Goal: Task Accomplishment & Management: Use online tool/utility

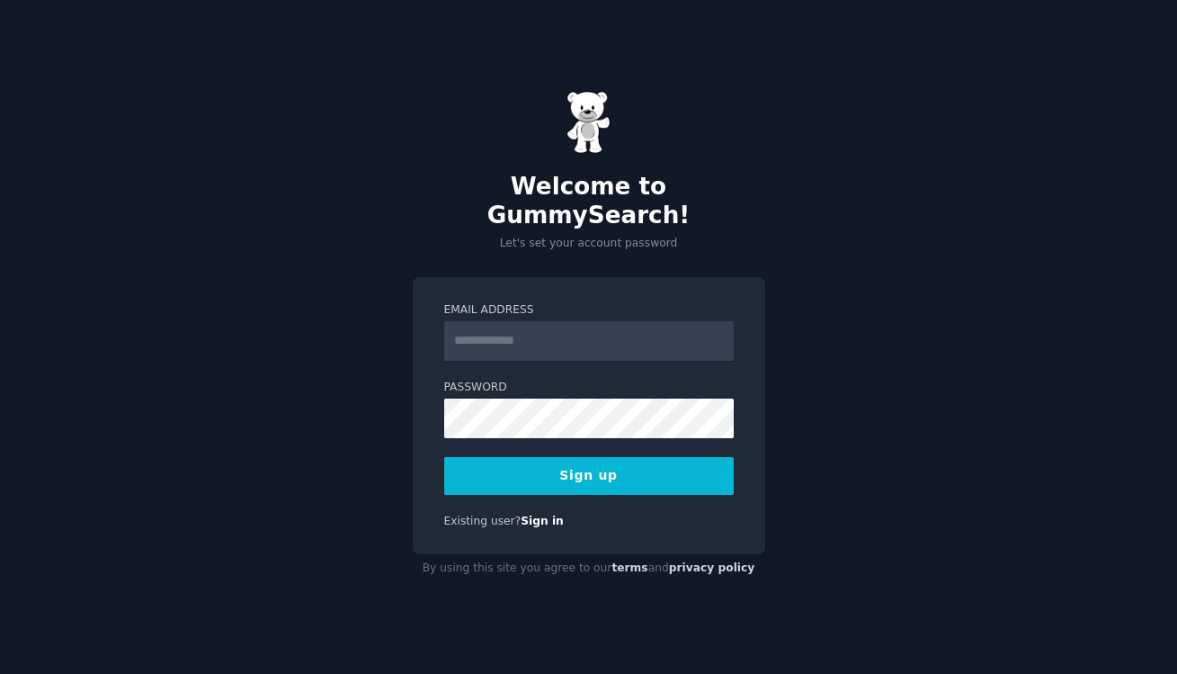
click at [530, 331] on input "Email Address" at bounding box center [589, 341] width 290 height 40
type input "**********"
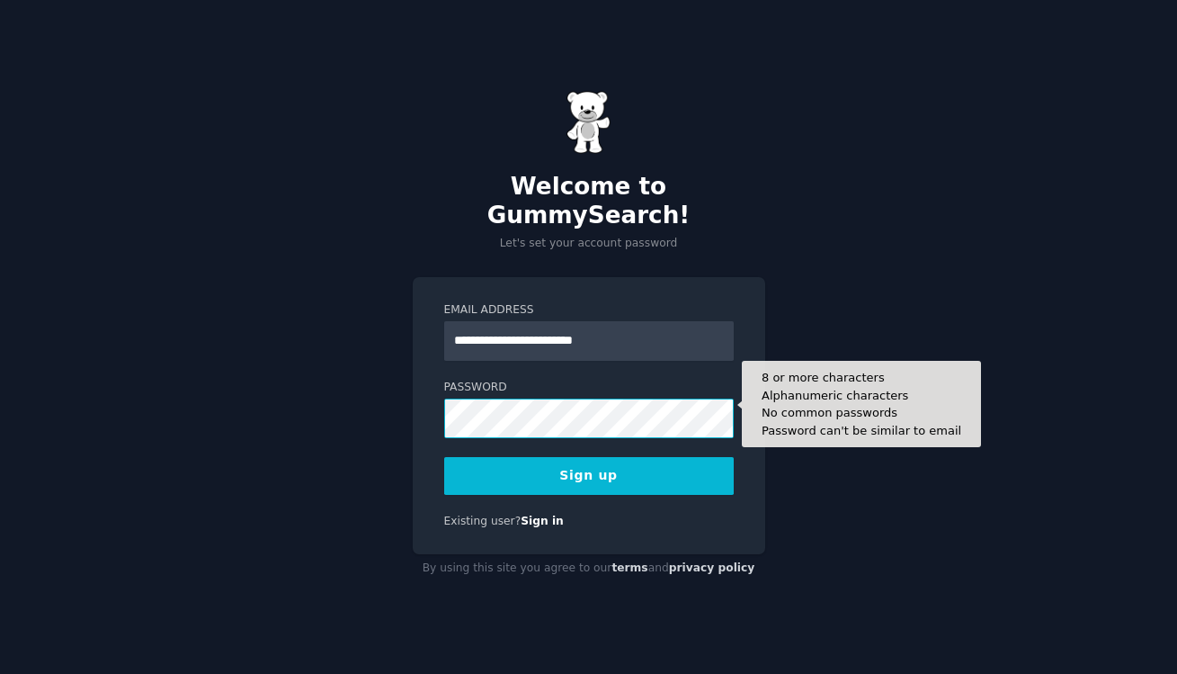
click at [444, 457] on button "Sign up" at bounding box center [589, 476] width 290 height 38
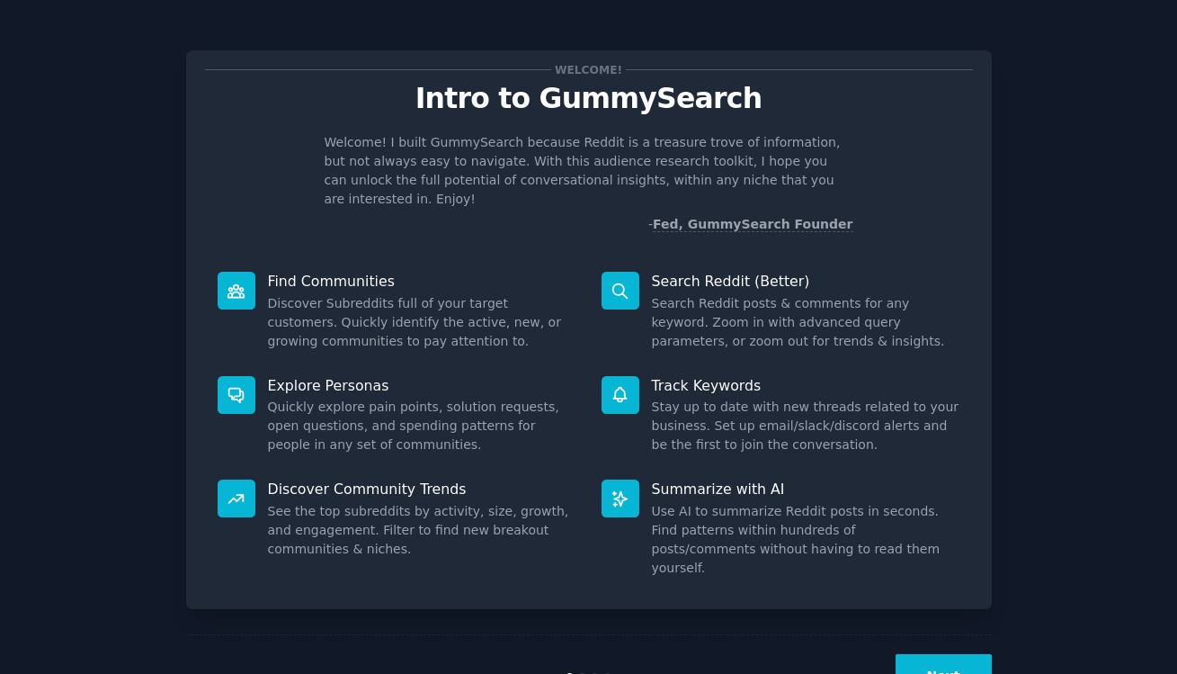
click at [942, 654] on button "Next" at bounding box center [944, 676] width 96 height 44
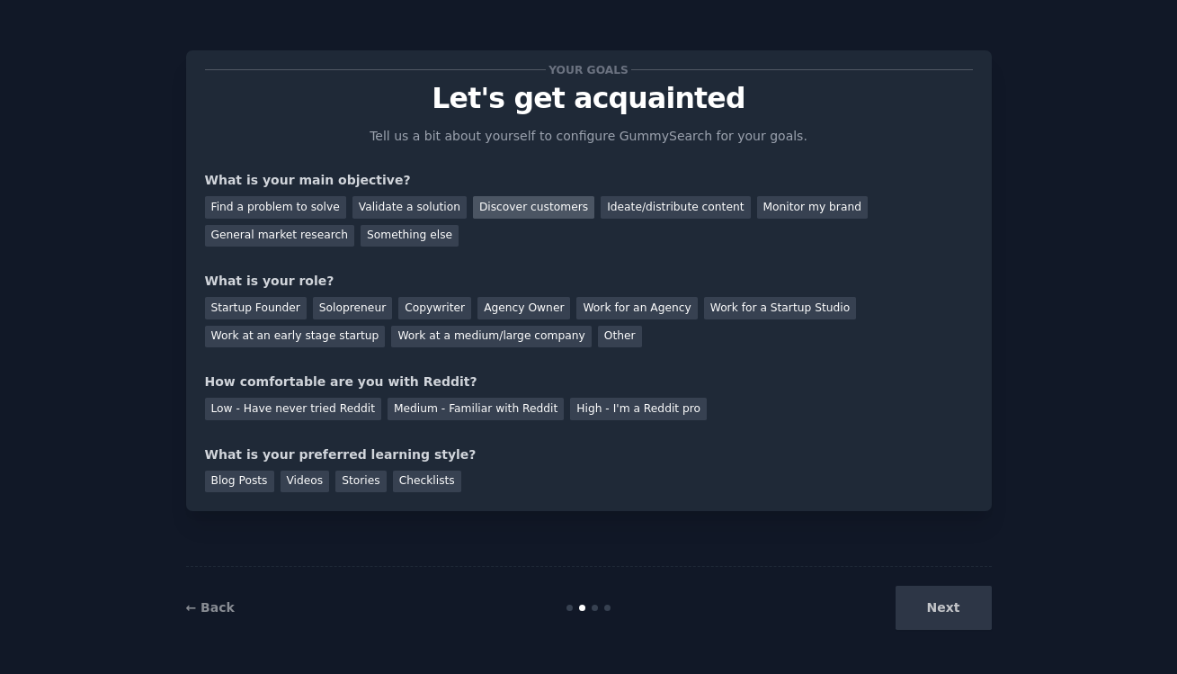
click at [505, 202] on div "Discover customers" at bounding box center [533, 207] width 121 height 22
click at [653, 200] on div "Ideate/distribute content" at bounding box center [675, 207] width 149 height 22
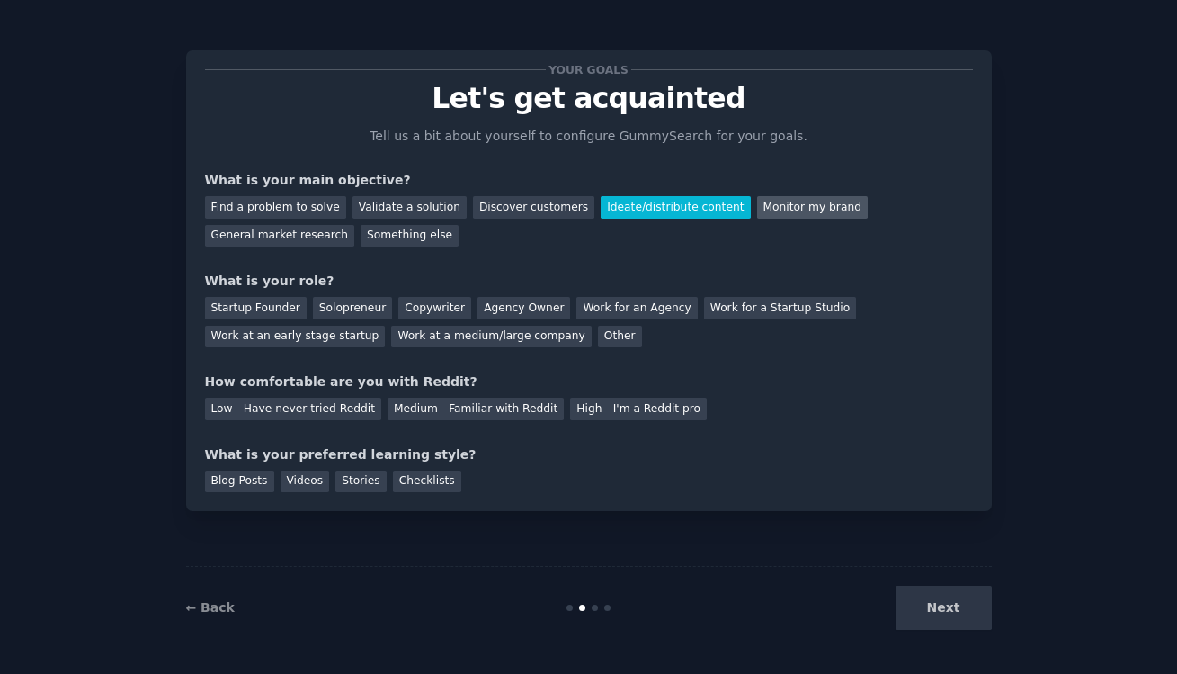
click at [765, 200] on div "Monitor my brand" at bounding box center [812, 207] width 111 height 22
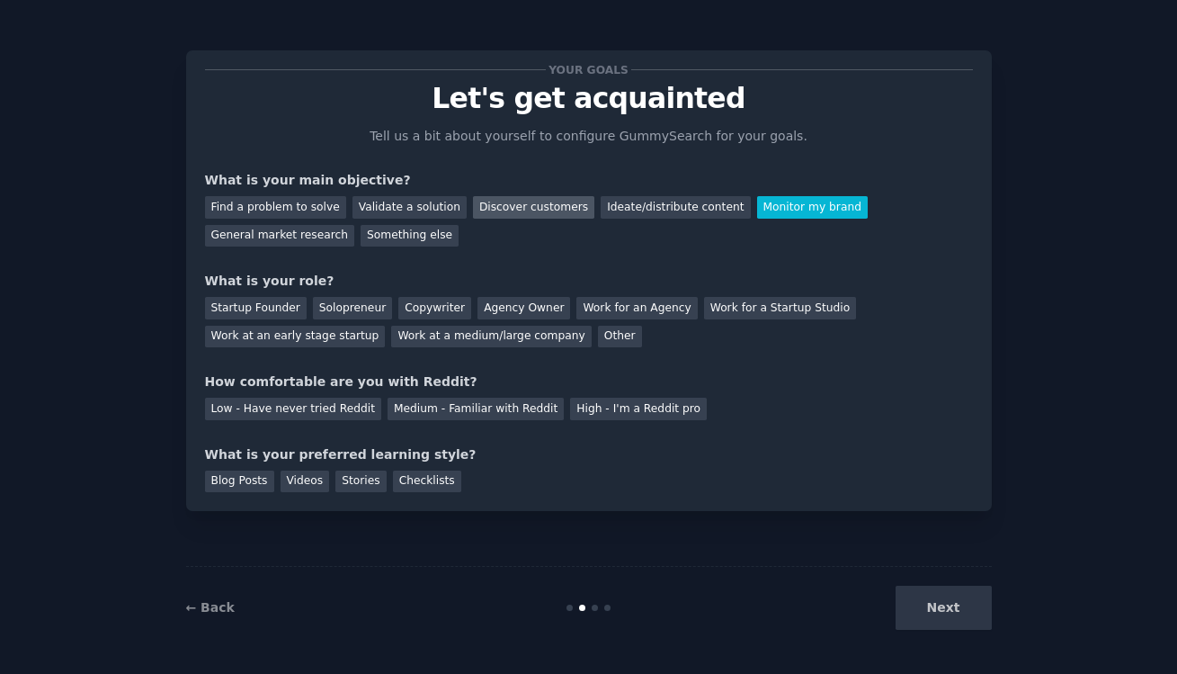
click at [533, 205] on div "Discover customers" at bounding box center [533, 207] width 121 height 22
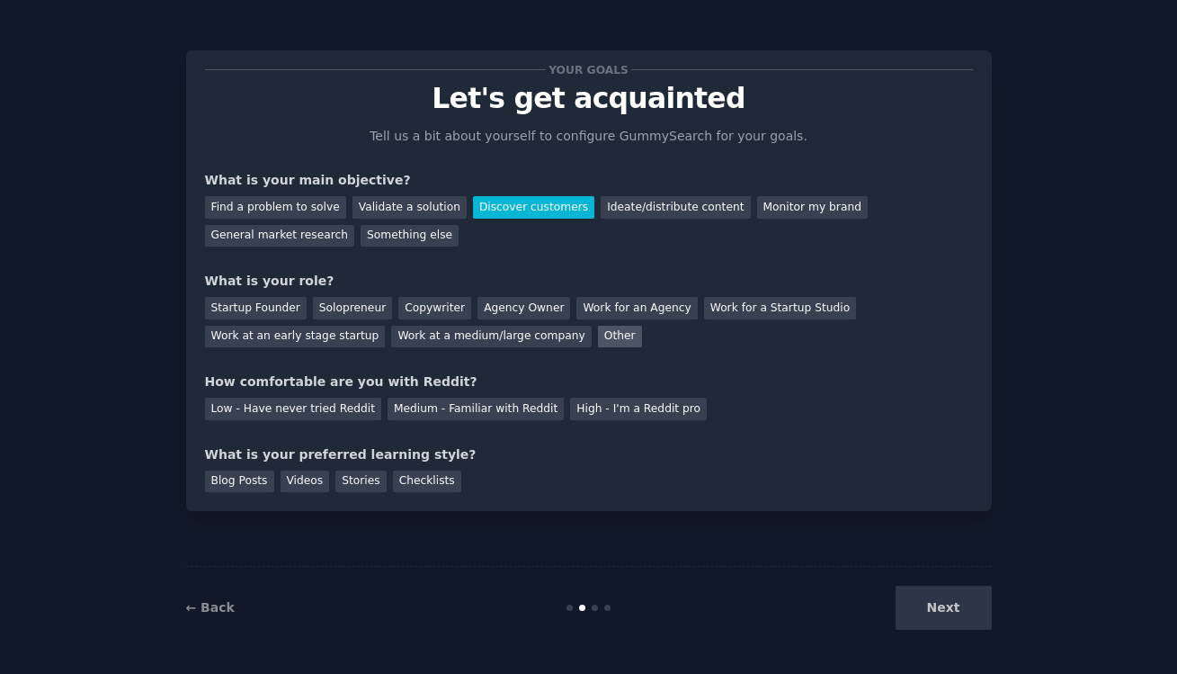
click at [598, 334] on div "Other" at bounding box center [620, 337] width 44 height 22
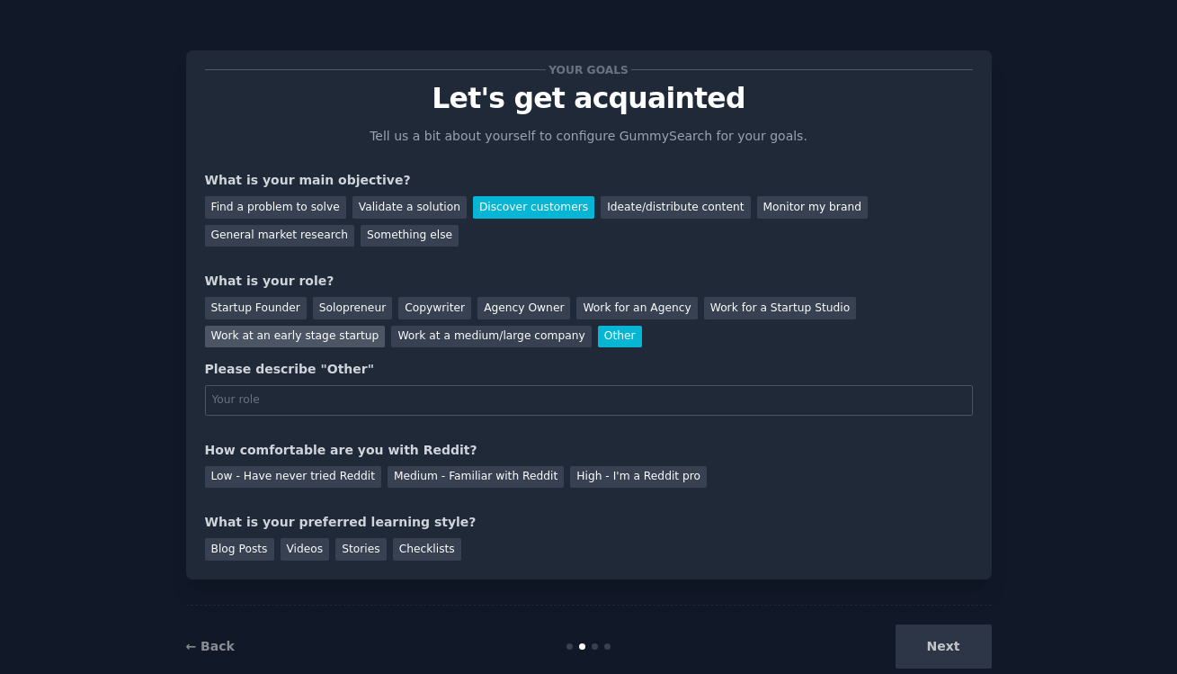
click at [252, 341] on div "Work at an early stage startup" at bounding box center [295, 337] width 181 height 22
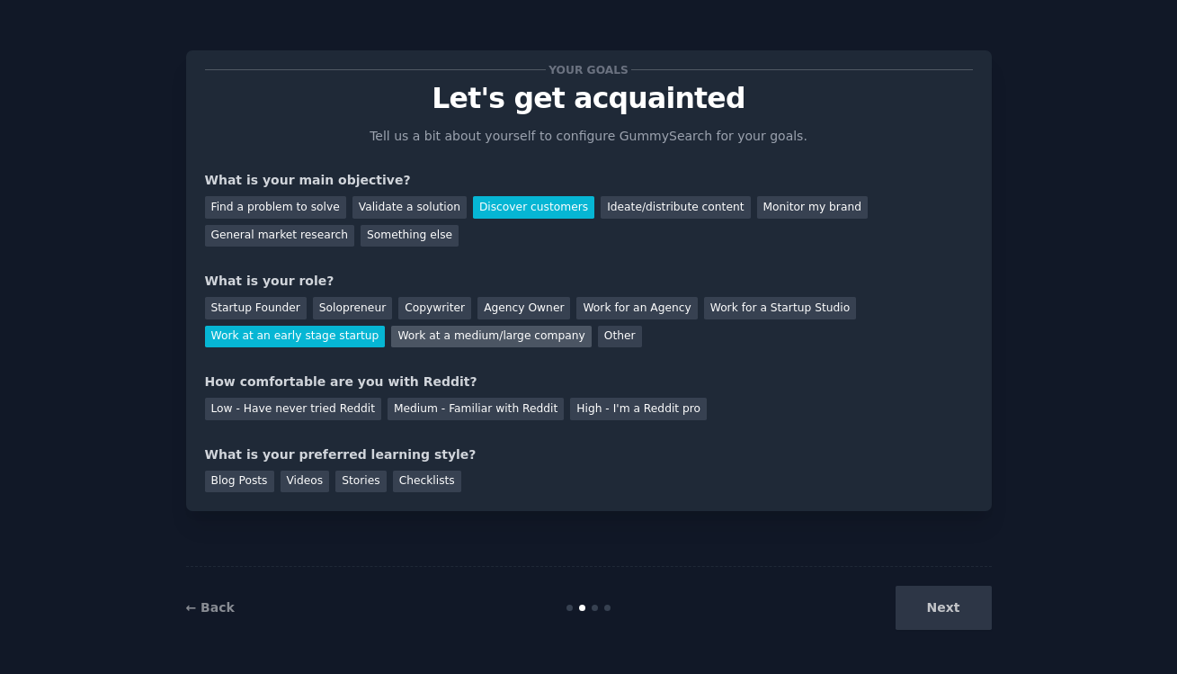
click at [459, 332] on div "Work at a medium/large company" at bounding box center [491, 337] width 200 height 22
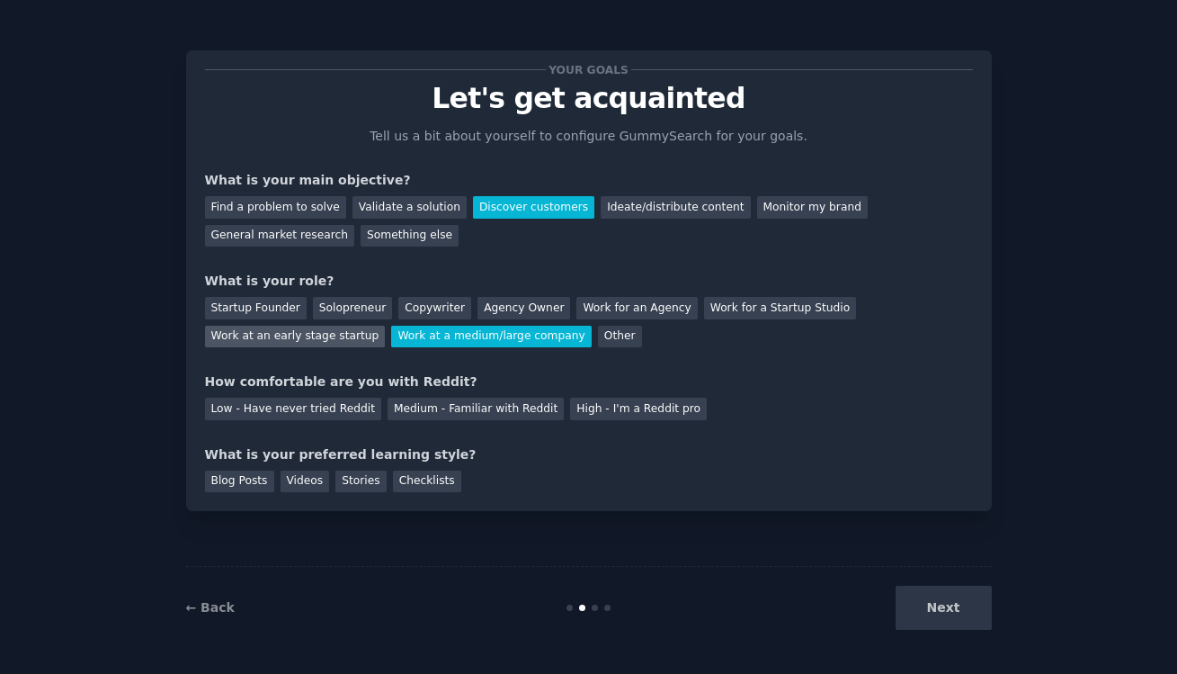
click at [317, 340] on div "Work at an early stage startup" at bounding box center [295, 337] width 181 height 22
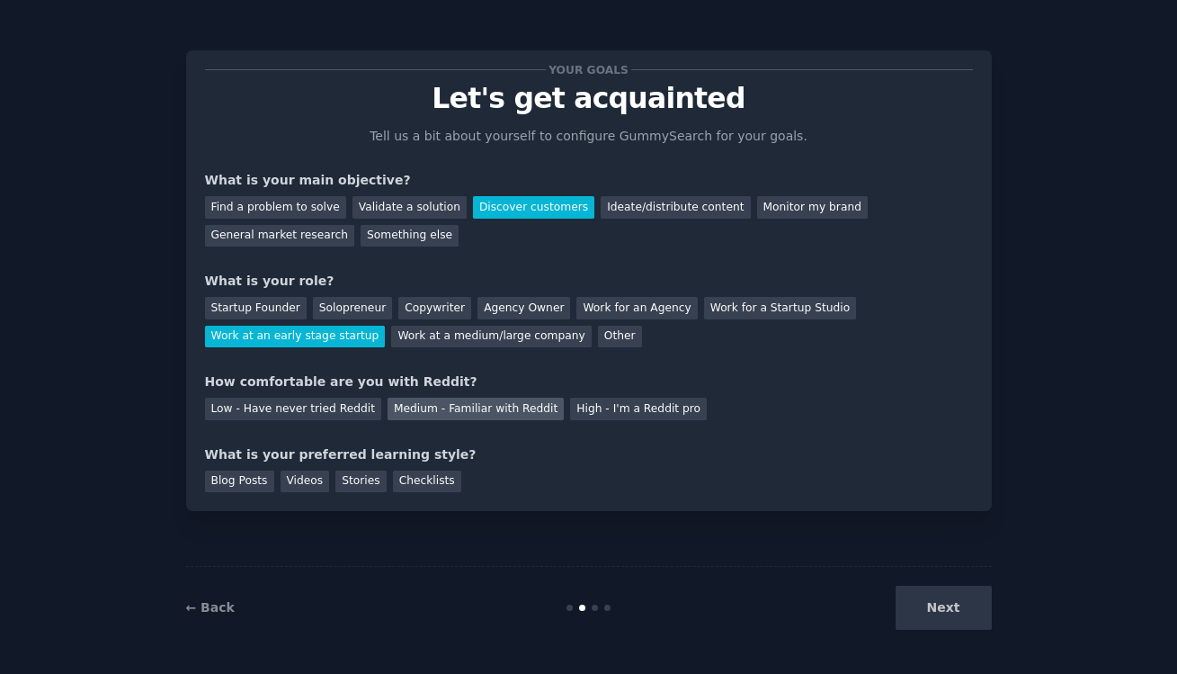
click at [443, 412] on div "Medium - Familiar with Reddit" at bounding box center [476, 409] width 176 height 22
click at [958, 609] on div "Next" at bounding box center [857, 608] width 269 height 44
click at [946, 613] on div "Next" at bounding box center [857, 608] width 269 height 44
click at [945, 609] on div "Next" at bounding box center [857, 608] width 269 height 44
click at [304, 482] on div "Videos" at bounding box center [305, 481] width 49 height 22
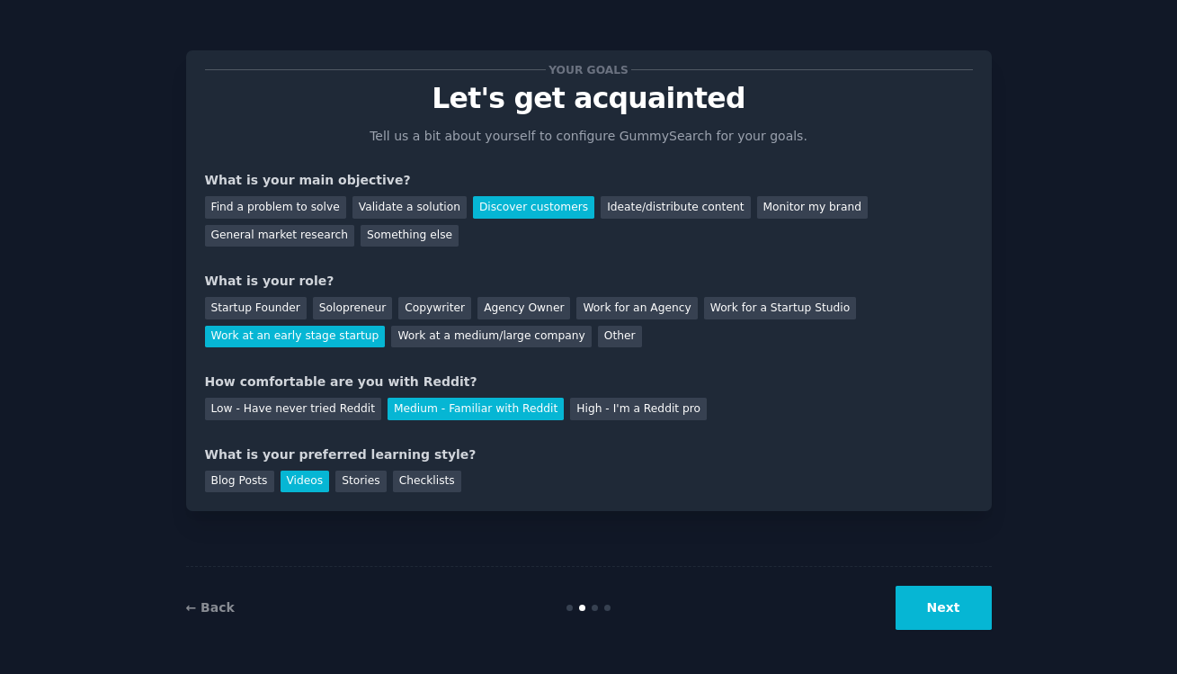
click at [951, 608] on button "Next" at bounding box center [944, 608] width 96 height 44
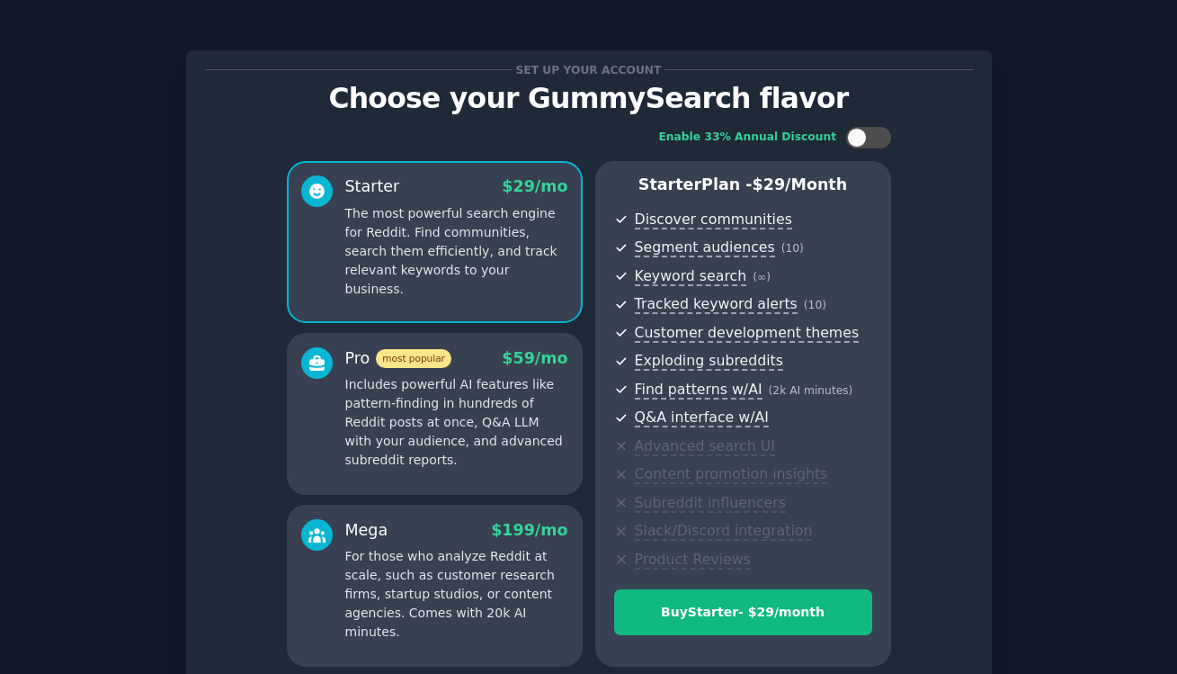
scroll to position [164, 0]
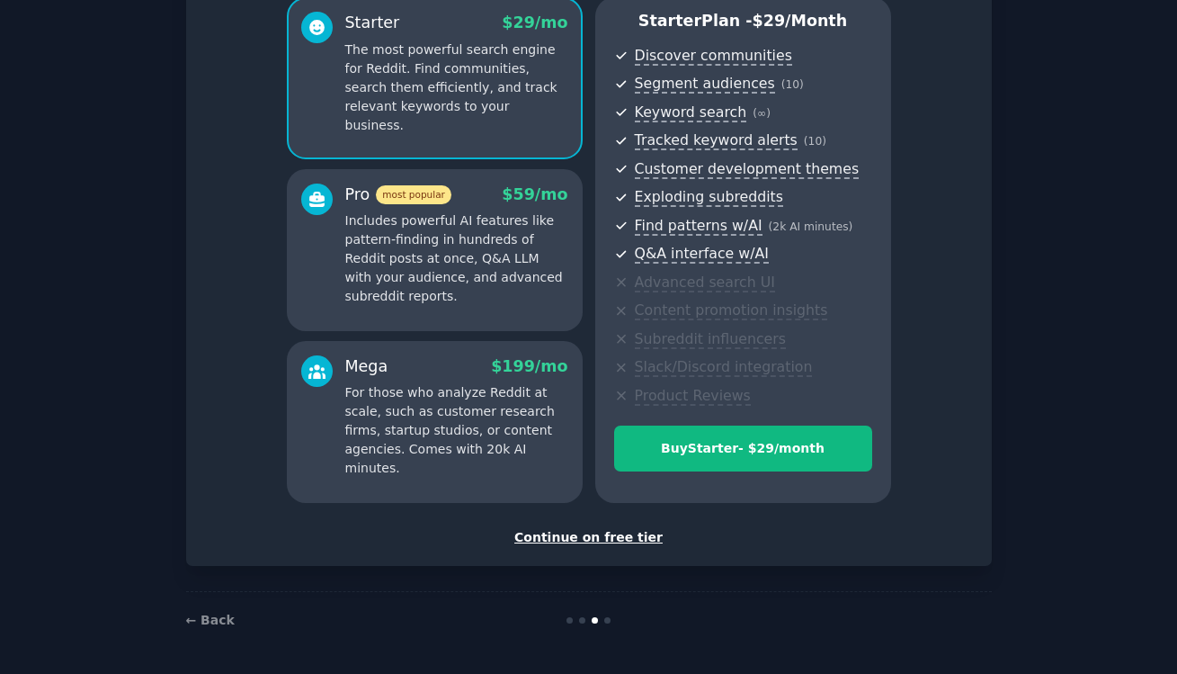
click at [605, 532] on div "Continue on free tier" at bounding box center [589, 537] width 768 height 19
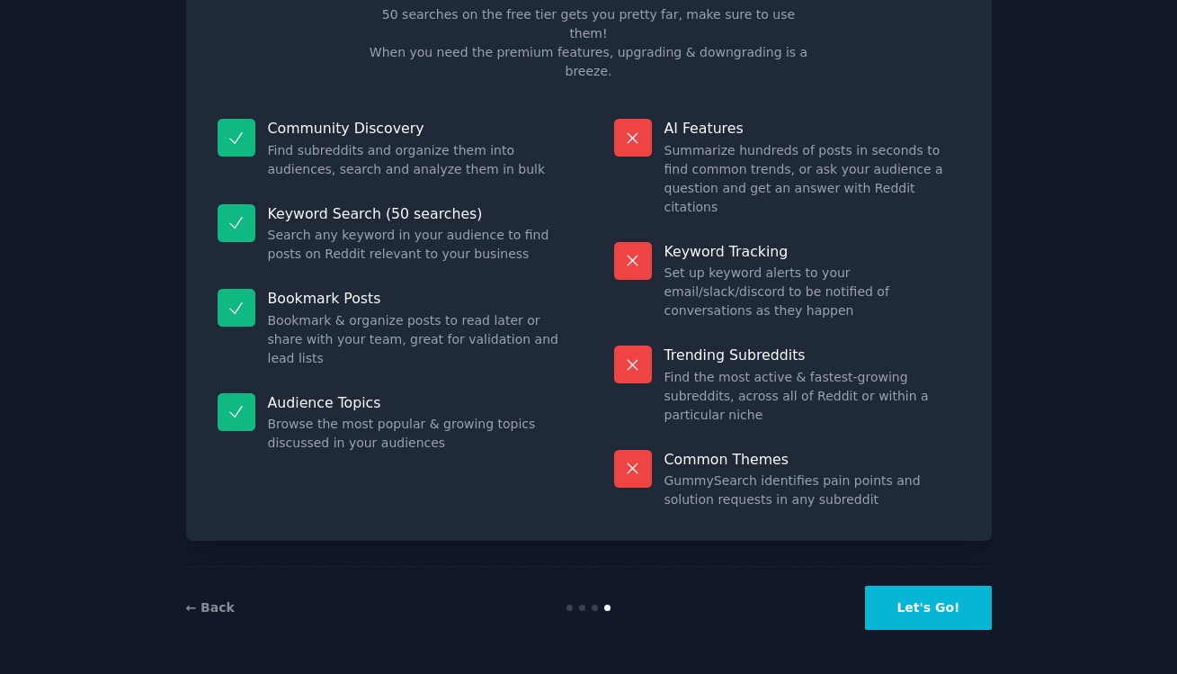
scroll to position [27, 0]
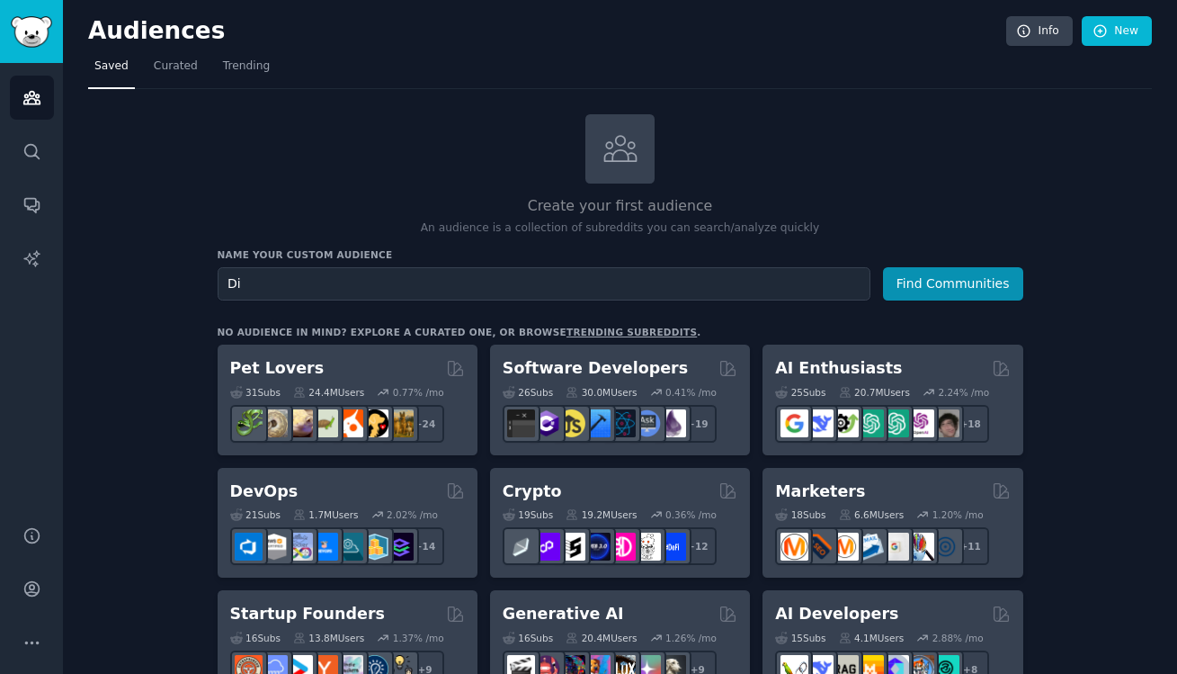
type input "D"
type input "Women with [MEDICAL_DATA]"
click at [930, 273] on button "Find Communities" at bounding box center [953, 283] width 140 height 33
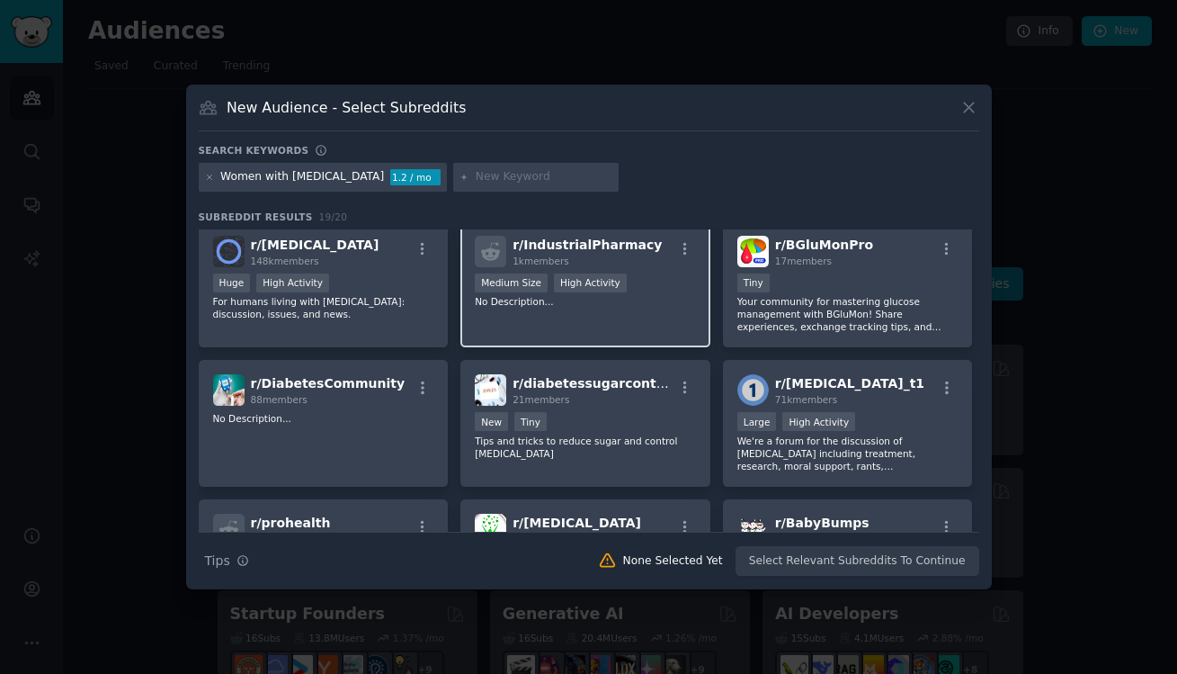
scroll to position [412, 0]
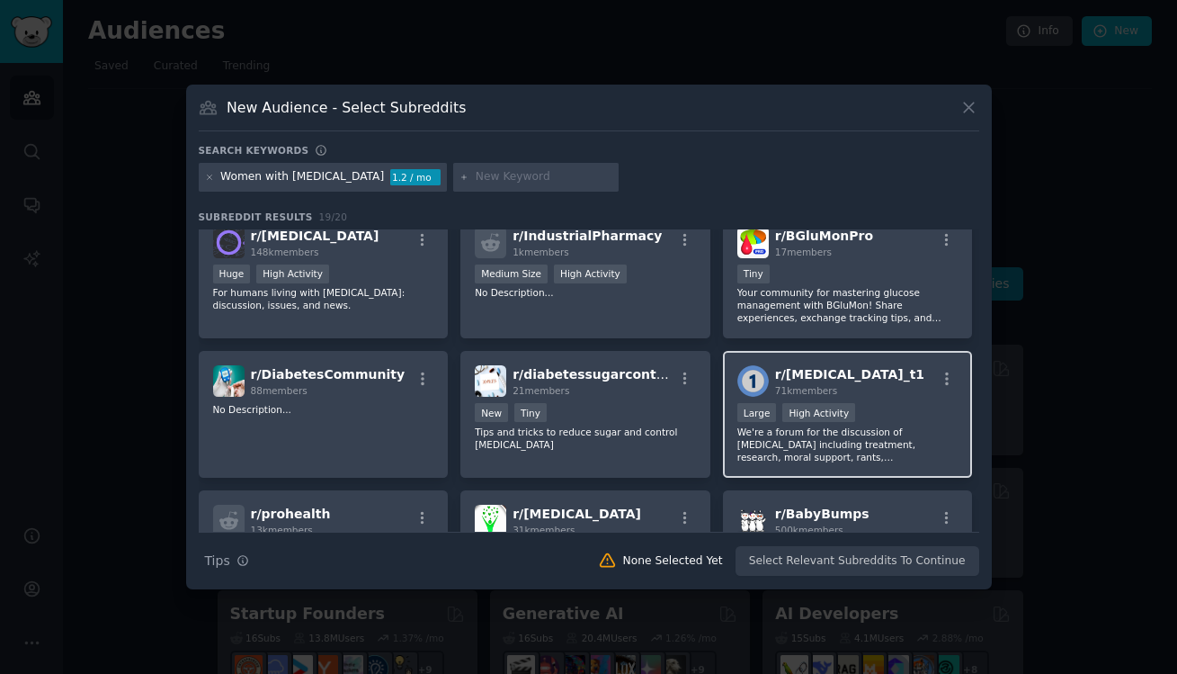
click at [901, 400] on div "r/ [MEDICAL_DATA]_t1 71k members >= 80th percentile for submissions / day Large…" at bounding box center [848, 414] width 250 height 127
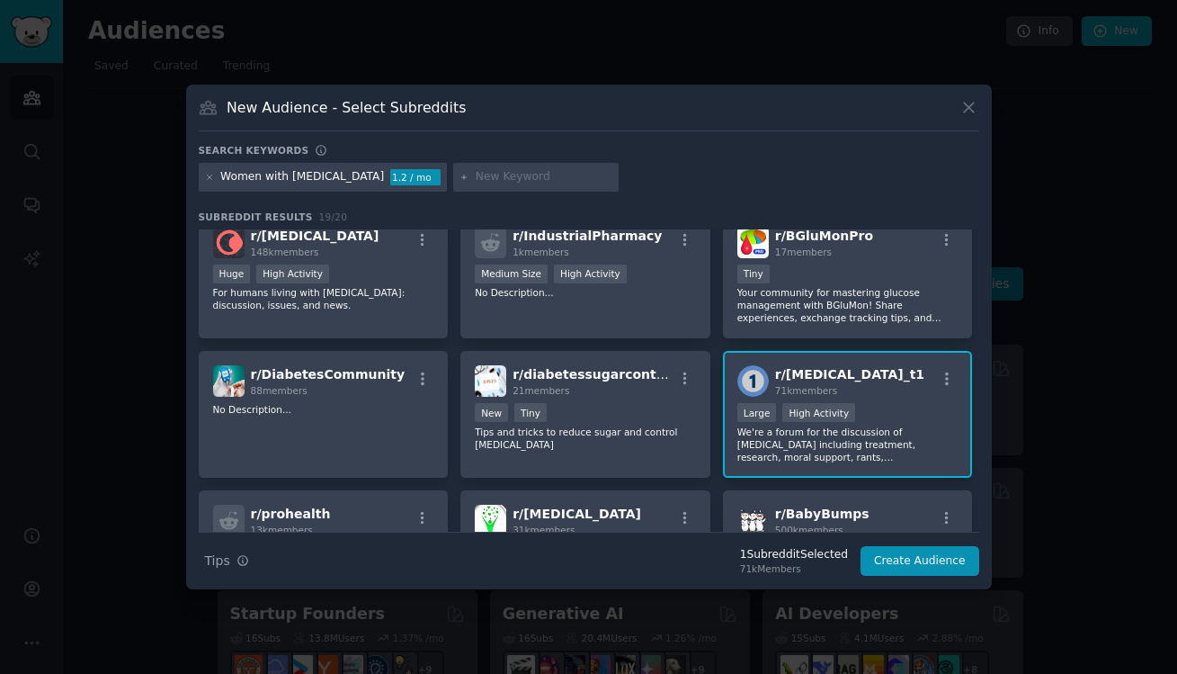
click at [883, 380] on div "r/ [MEDICAL_DATA]_t1 71k members" at bounding box center [848, 380] width 221 height 31
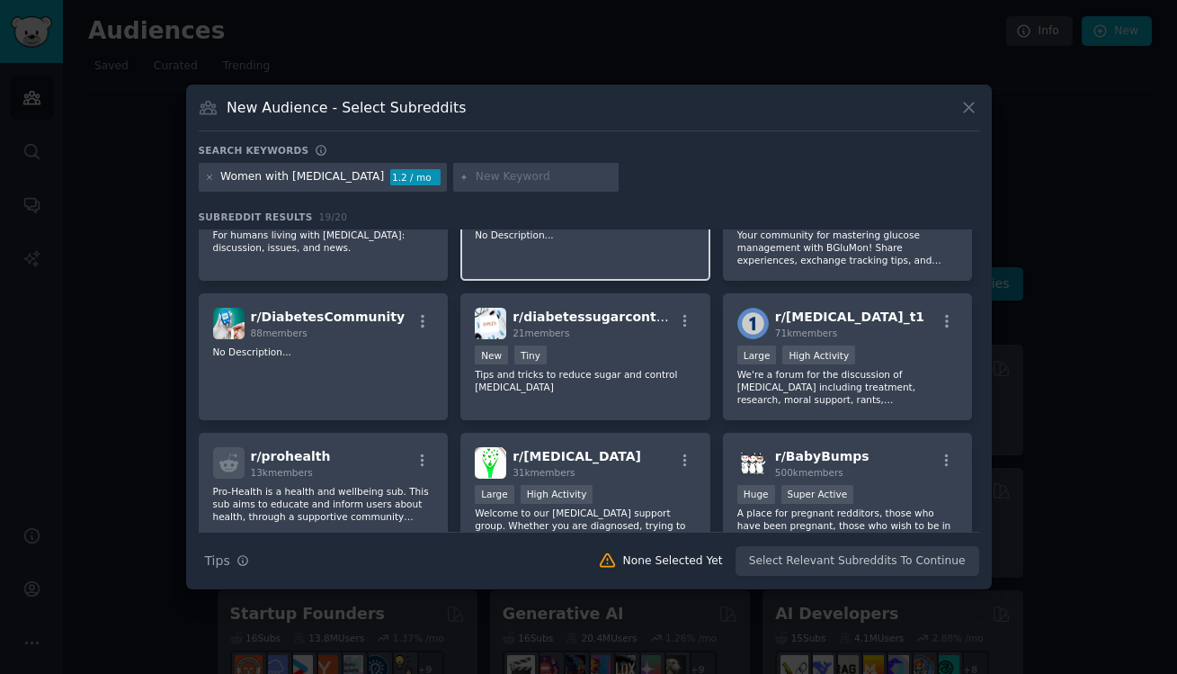
scroll to position [422, 0]
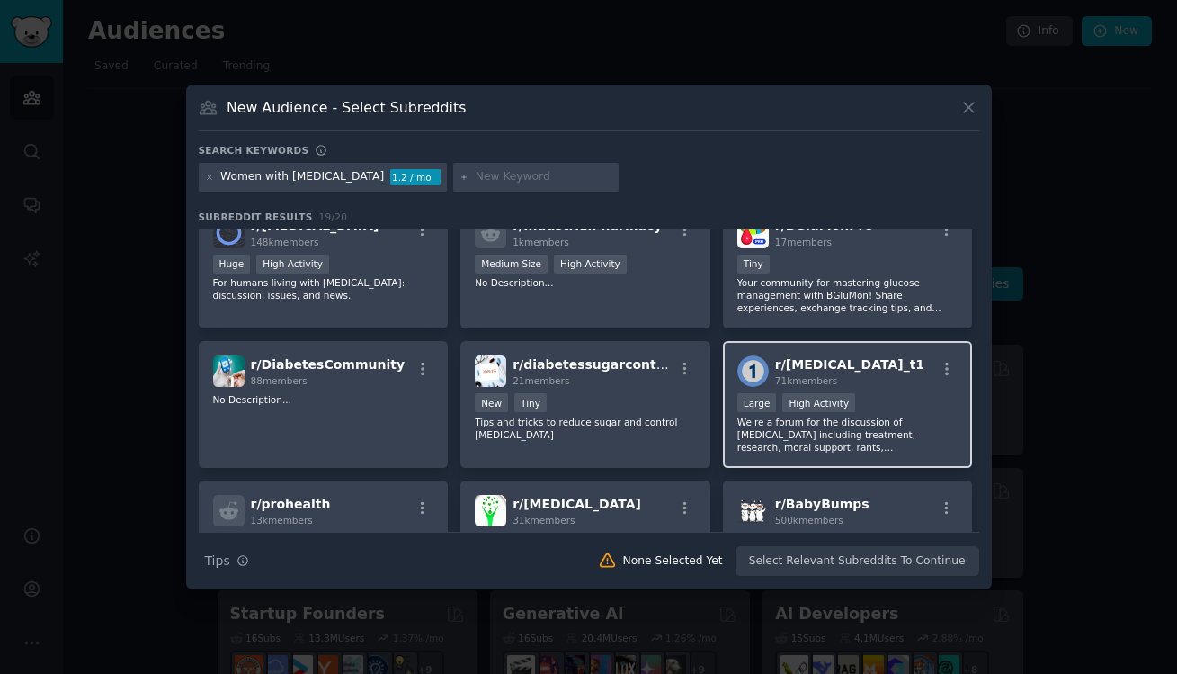
click at [852, 356] on div "r/ [MEDICAL_DATA]_t1 71k members" at bounding box center [848, 370] width 221 height 31
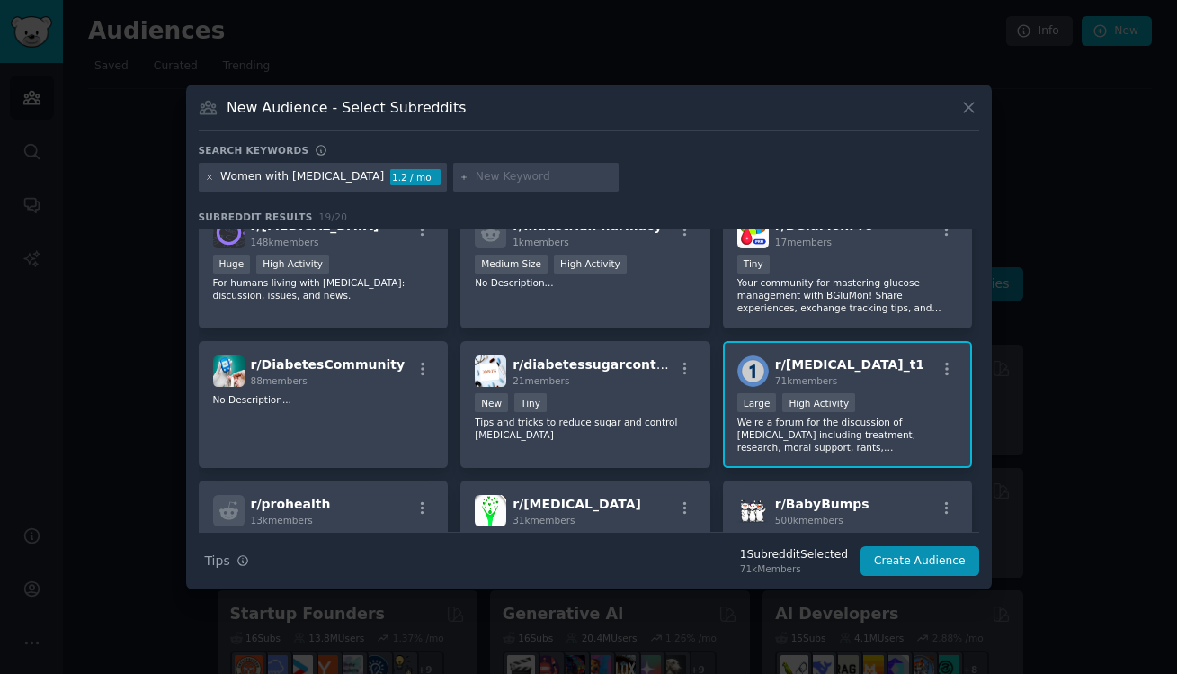
click at [208, 176] on icon at bounding box center [210, 178] width 10 height 10
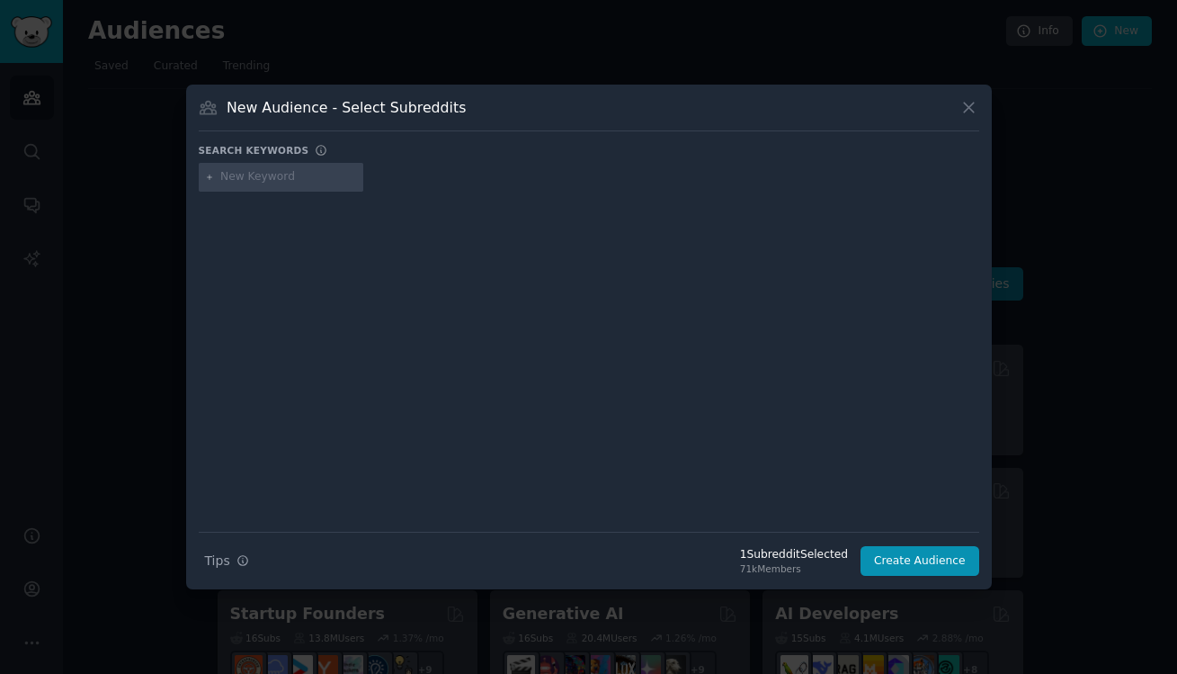
click at [231, 176] on input "text" at bounding box center [288, 177] width 137 height 16
type input "living with [MEDICAL_DATA]"
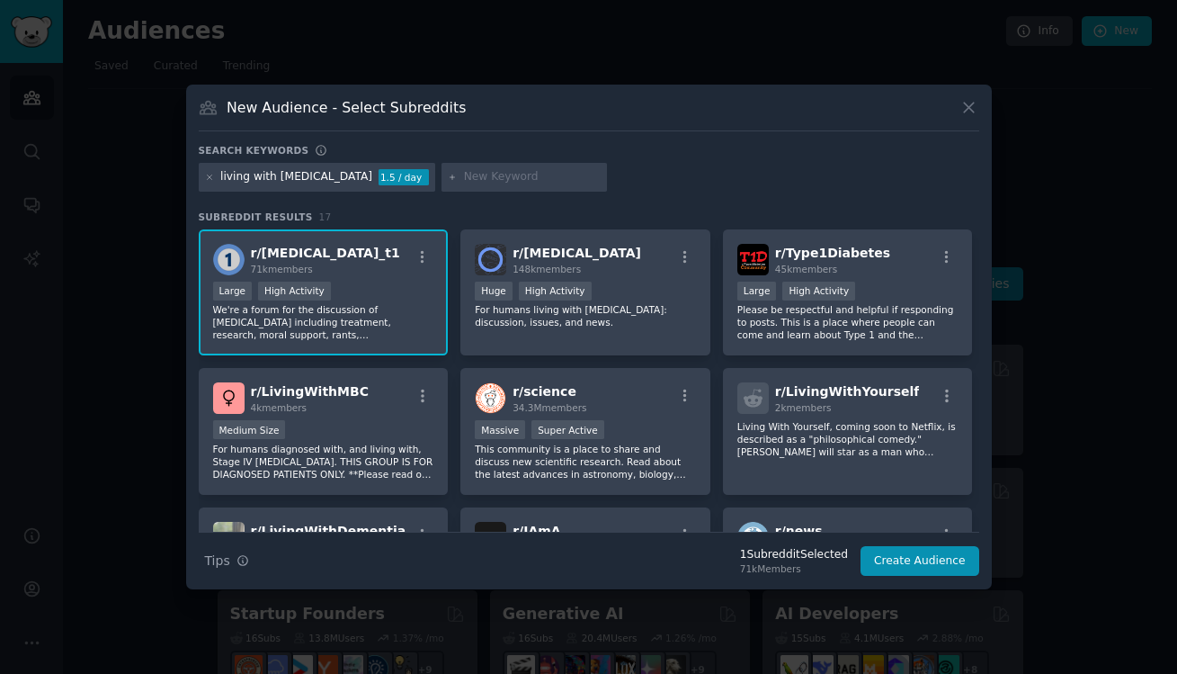
click at [395, 325] on p "We're a forum for the discussion of [MEDICAL_DATA] including treatment, researc…" at bounding box center [323, 322] width 221 height 38
click at [392, 280] on div "r/ [MEDICAL_DATA]_t1 71k members Large High Activity We're a forum for the disc…" at bounding box center [324, 292] width 250 height 127
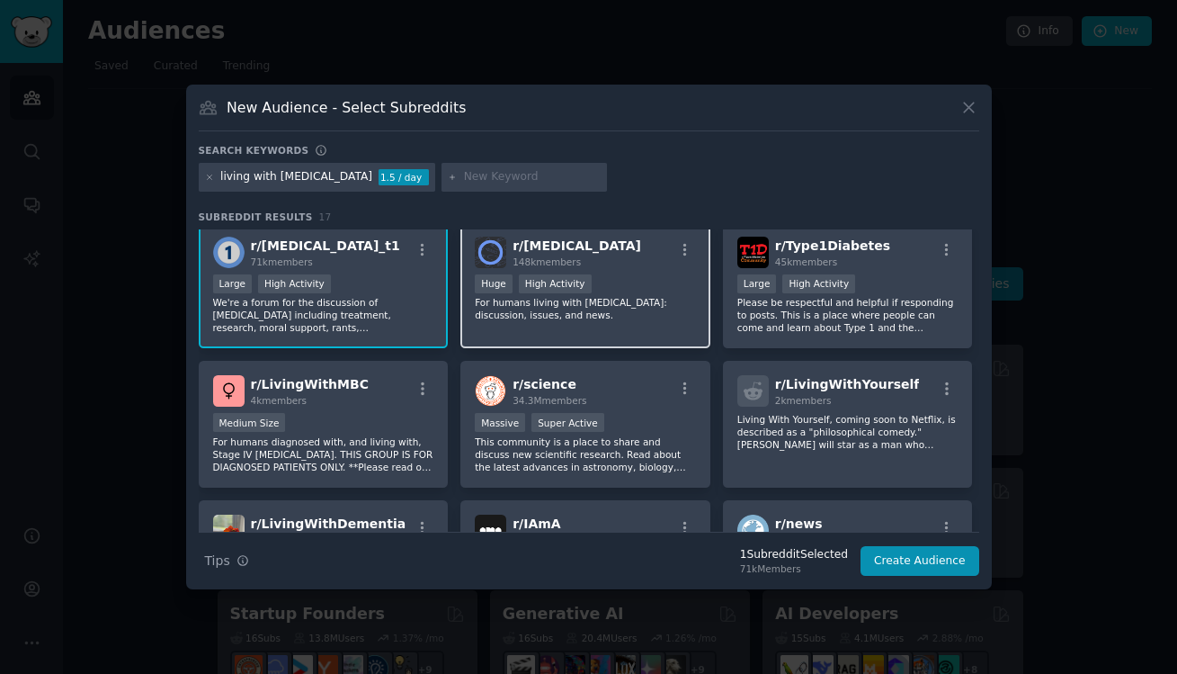
click at [638, 283] on div "Huge High Activity" at bounding box center [585, 285] width 221 height 22
click at [773, 335] on div "r/ Type1Diabetes 45k members Large High Activity Please be respectful and helpf…" at bounding box center [848, 285] width 250 height 127
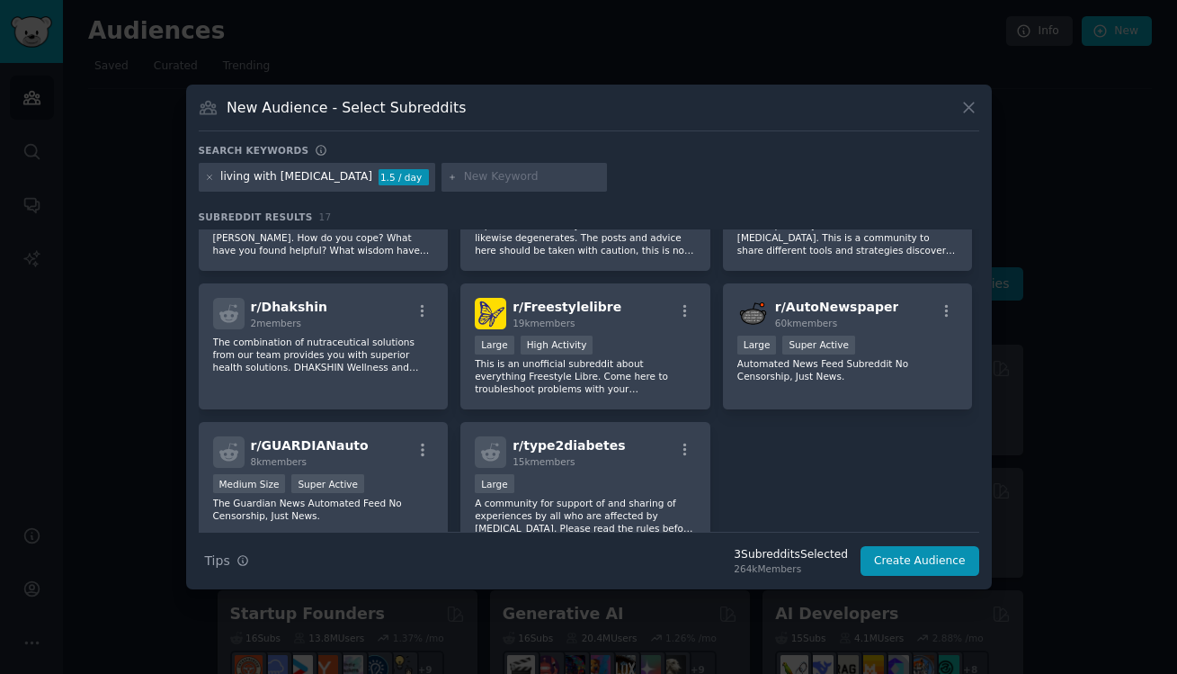
scroll to position [505, 0]
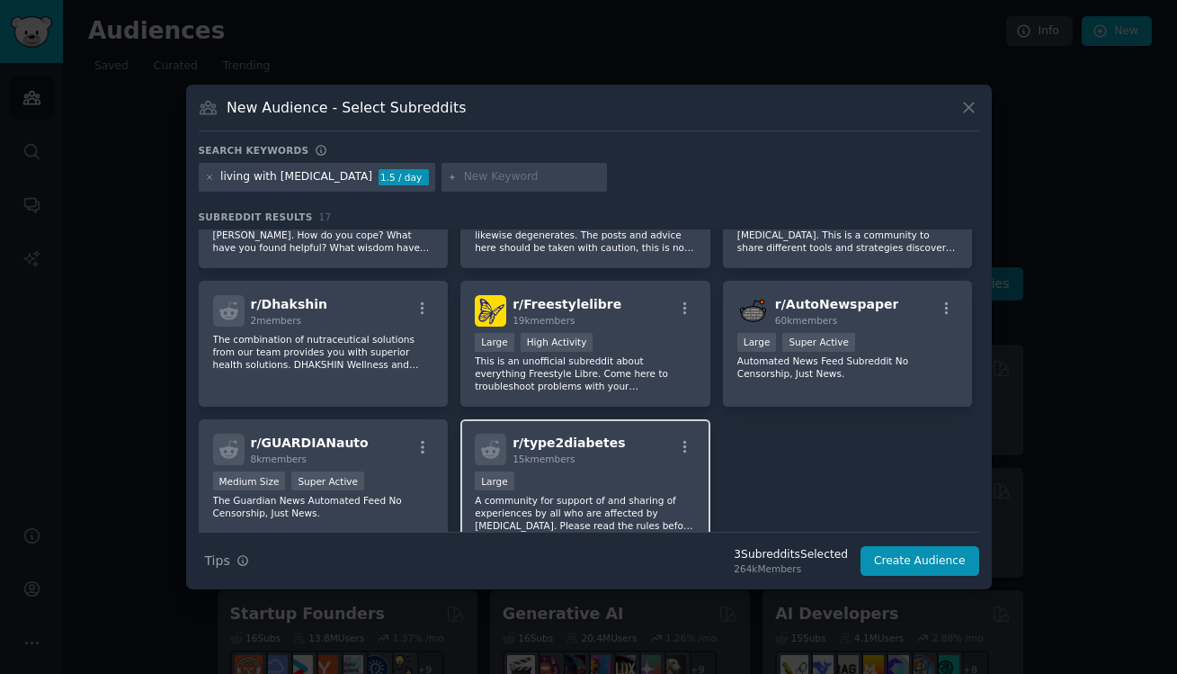
click at [577, 483] on div "Large" at bounding box center [585, 482] width 221 height 22
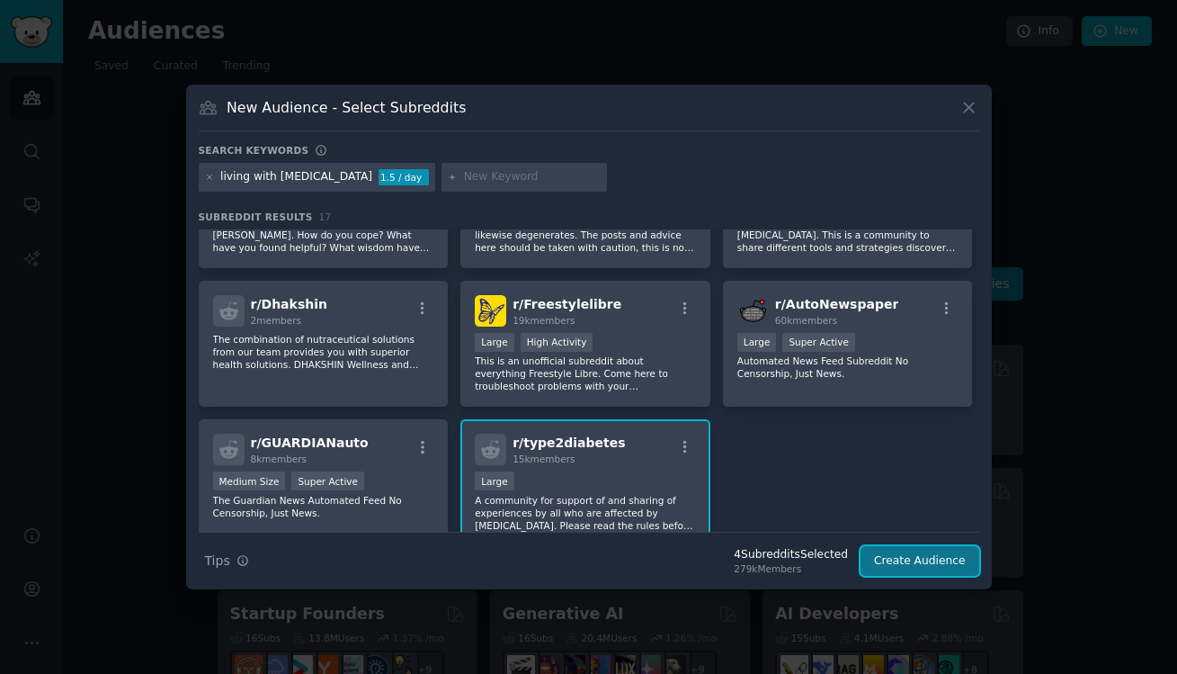
click at [909, 557] on button "Create Audience" at bounding box center [920, 561] width 119 height 31
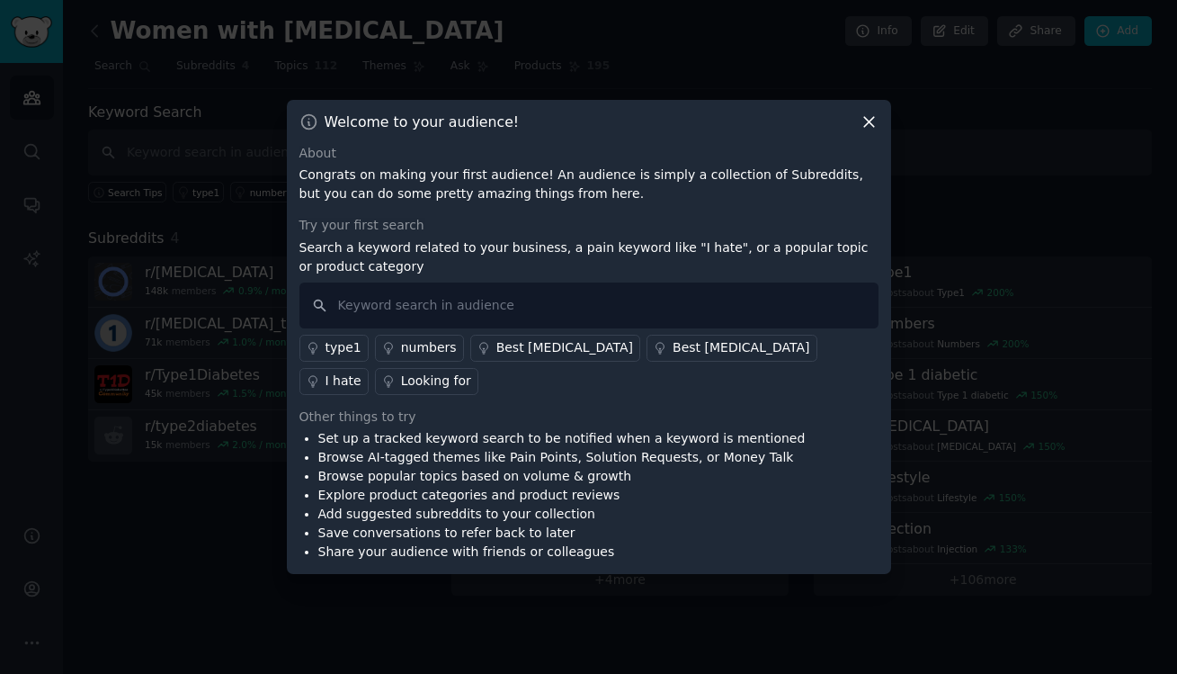
click at [864, 121] on icon at bounding box center [869, 121] width 19 height 19
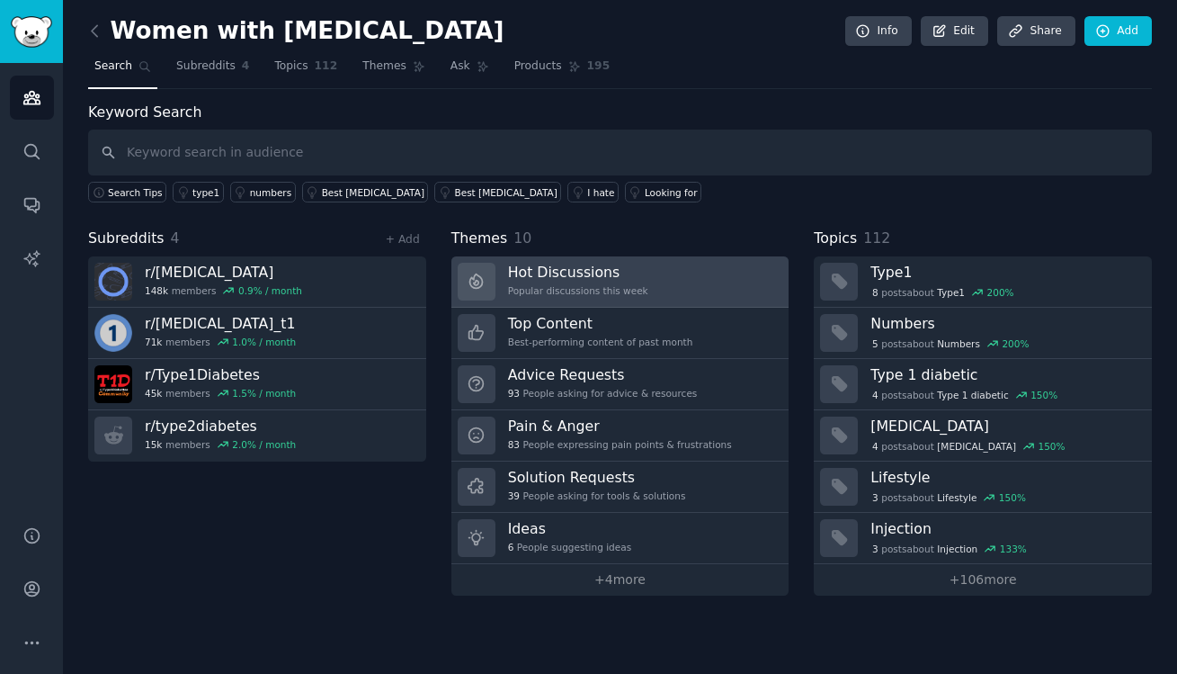
click at [626, 282] on div "Hot Discussions Popular discussions this week" at bounding box center [578, 282] width 140 height 38
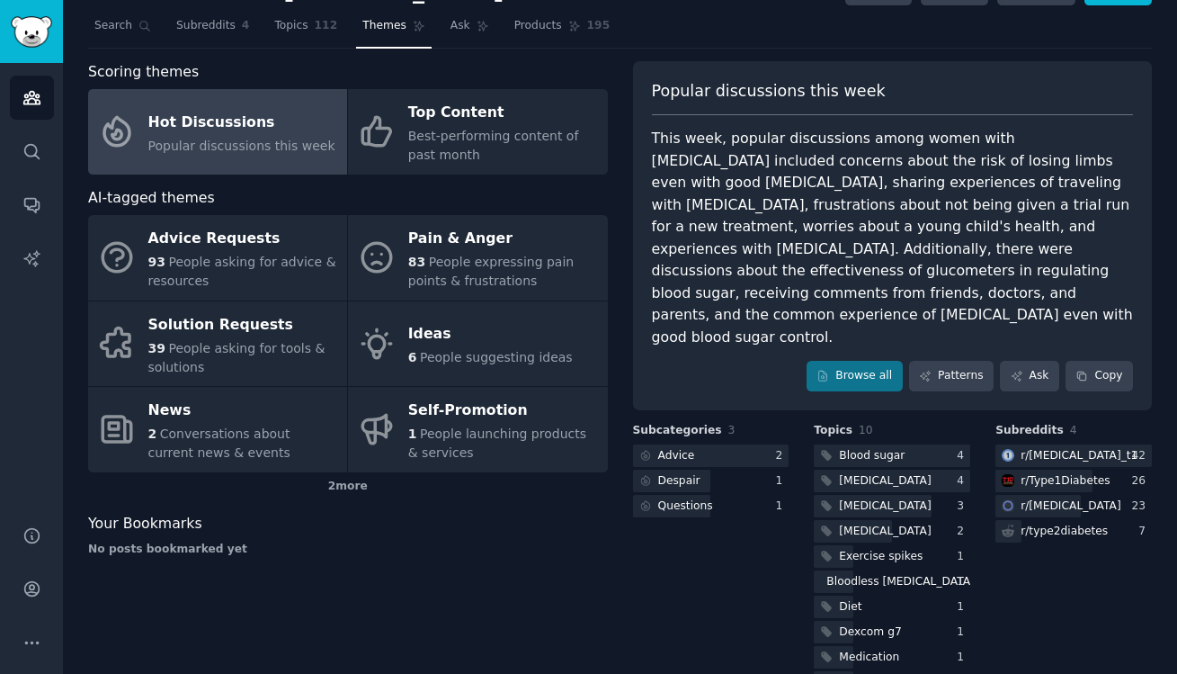
scroll to position [38, 0]
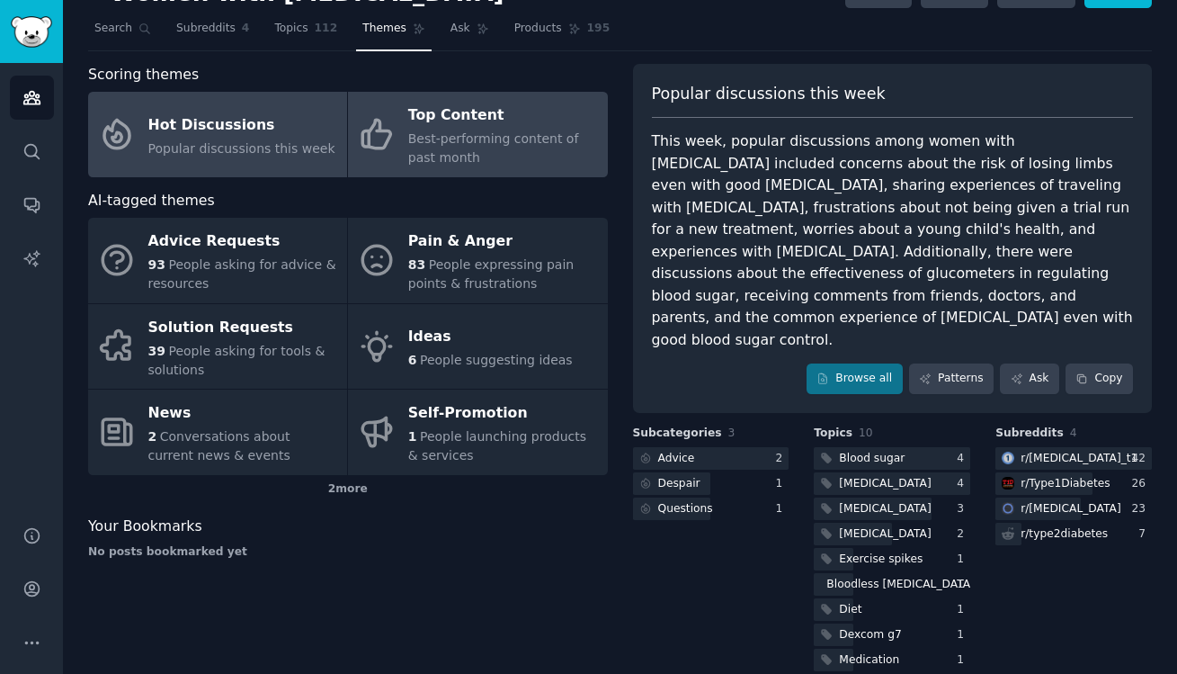
click at [471, 128] on div "Top Content" at bounding box center [503, 116] width 190 height 29
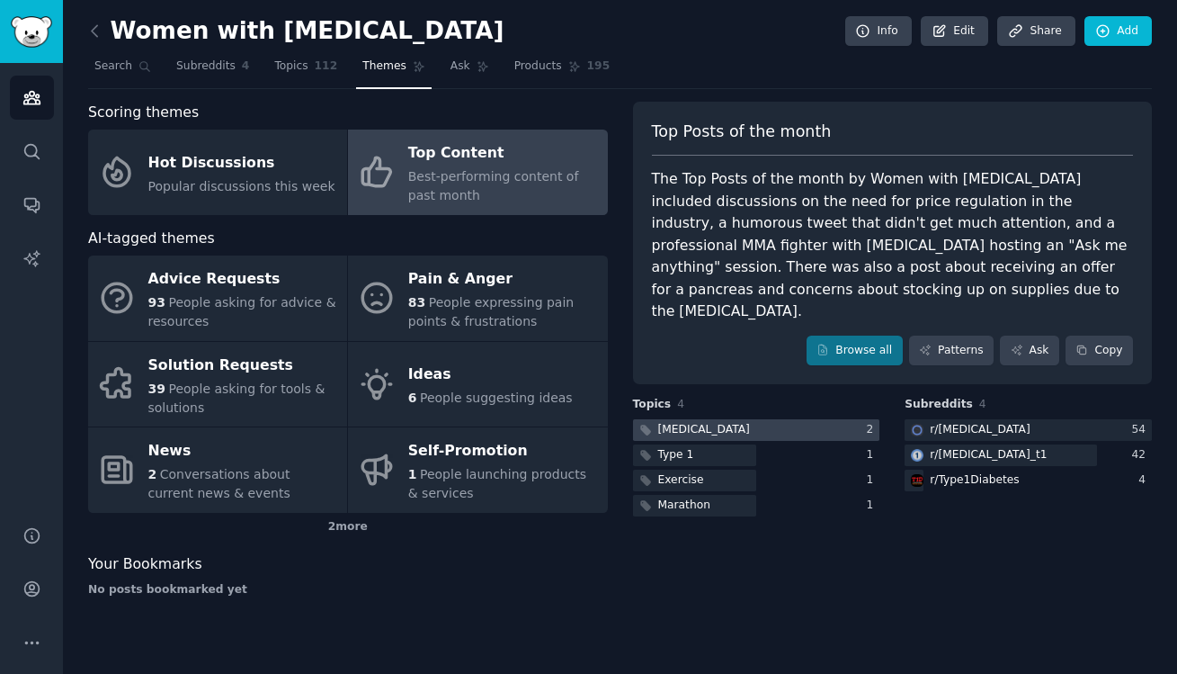
click at [747, 419] on div at bounding box center [756, 430] width 247 height 22
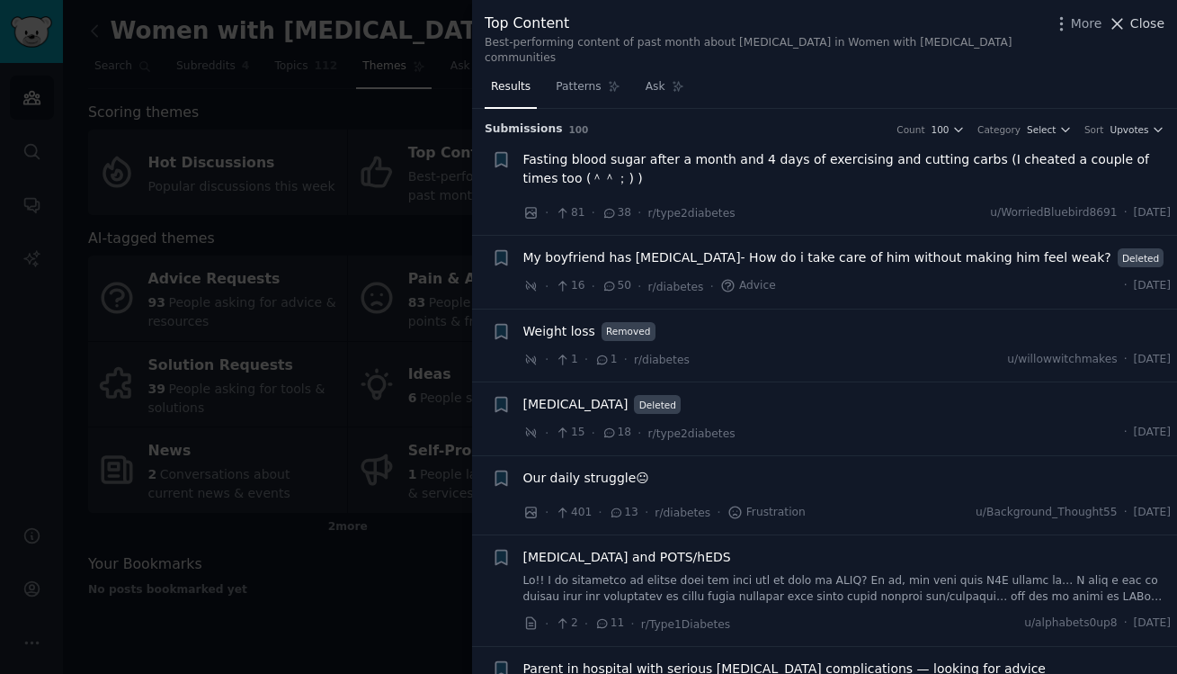
click at [1146, 20] on span "Close" at bounding box center [1148, 23] width 34 height 19
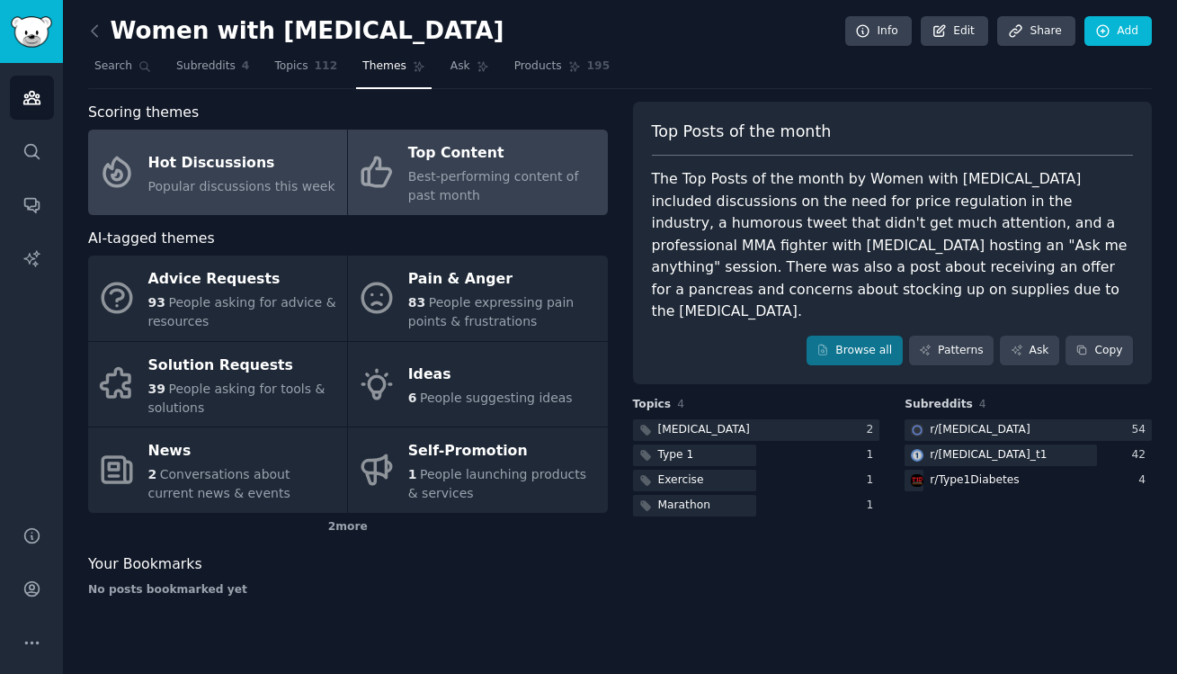
click at [231, 183] on span "Popular discussions this week" at bounding box center [241, 186] width 187 height 14
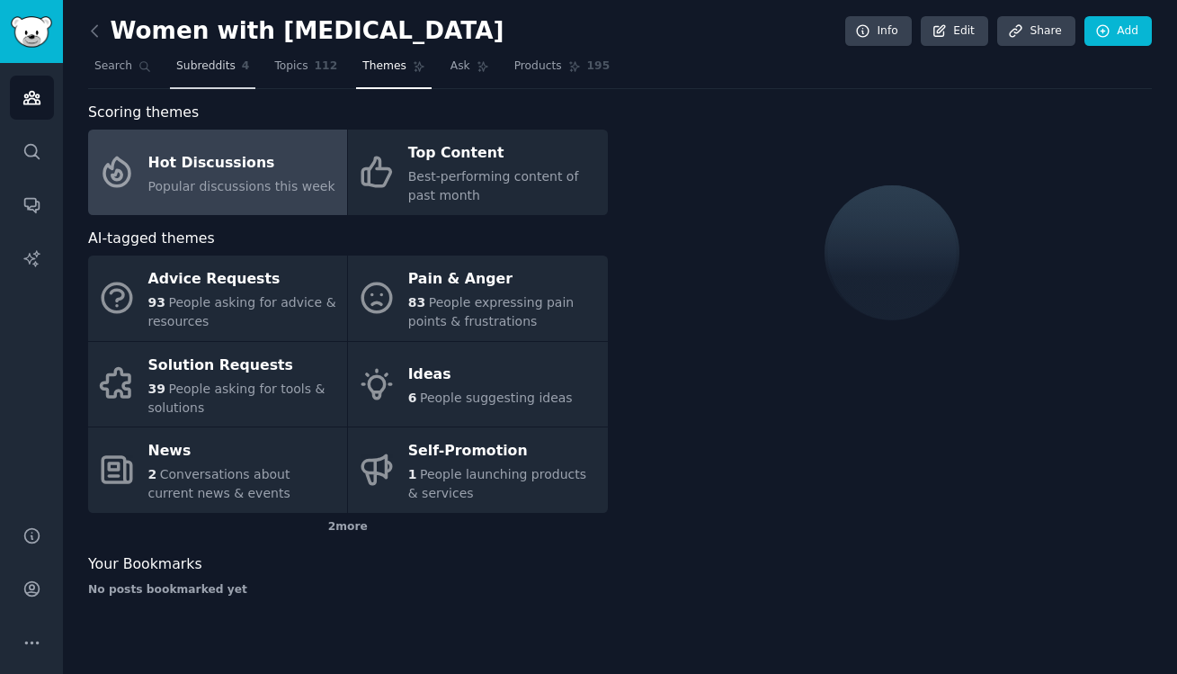
click at [200, 67] on span "Subreddits" at bounding box center [205, 66] width 59 height 16
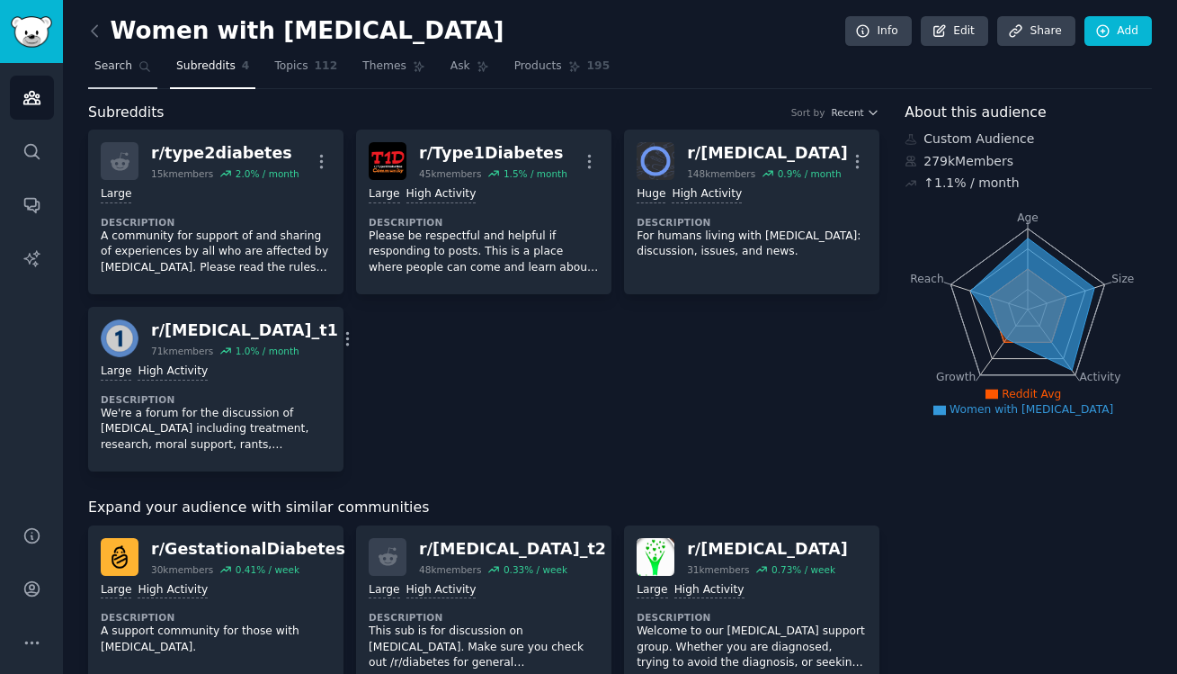
click at [121, 77] on link "Search" at bounding box center [122, 70] width 69 height 37
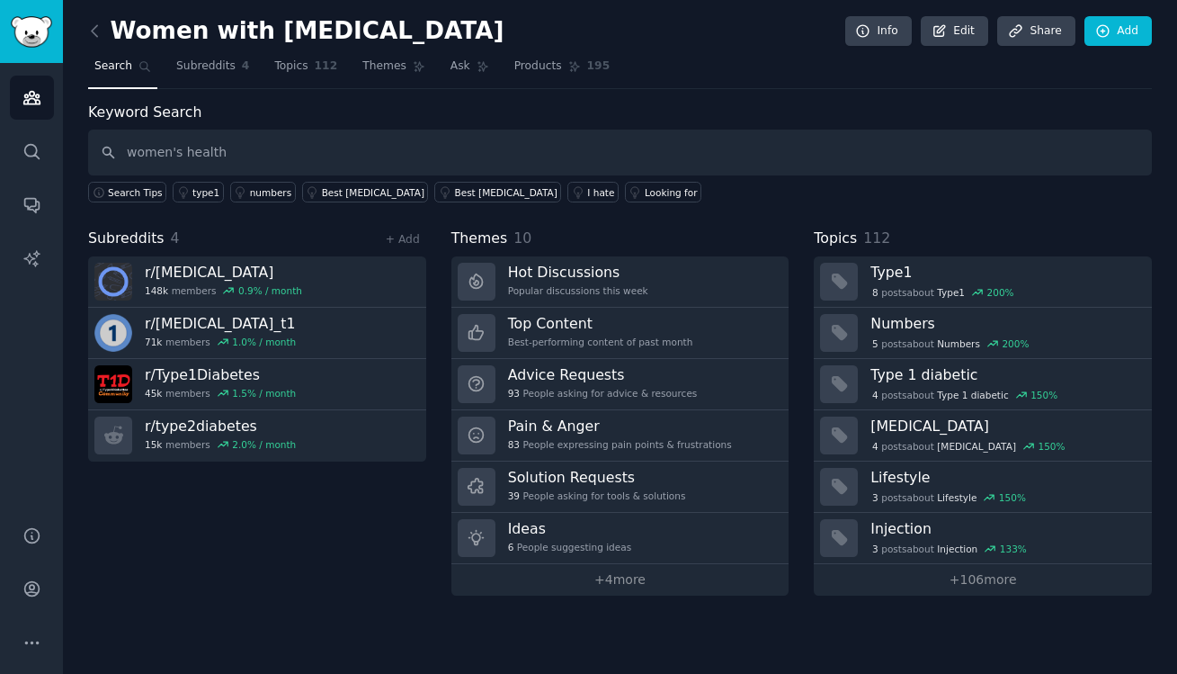
type input "women's health"
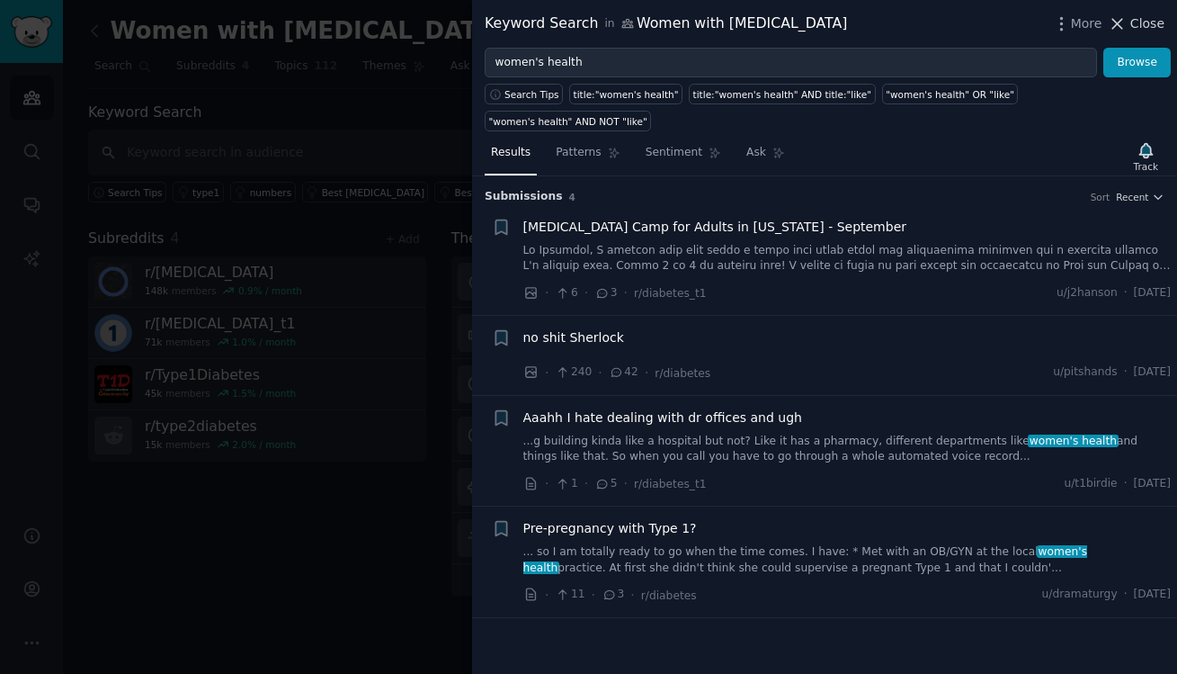
click at [1140, 18] on span "Close" at bounding box center [1148, 23] width 34 height 19
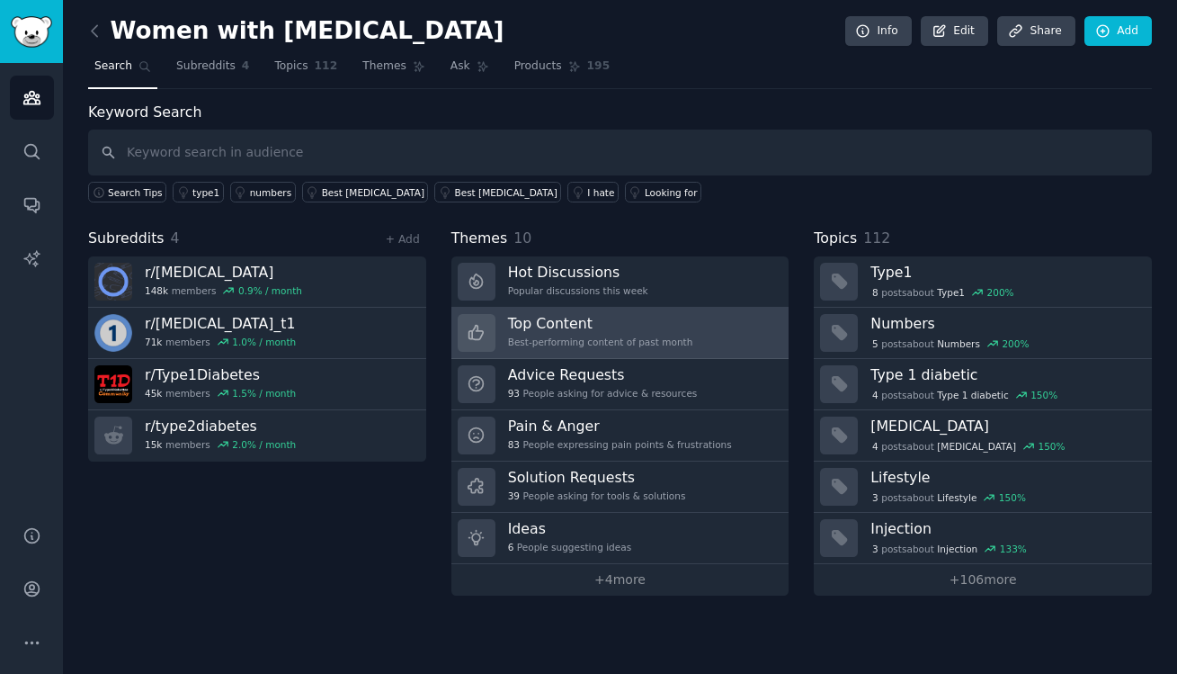
click at [582, 331] on h3 "Top Content" at bounding box center [600, 323] width 185 height 19
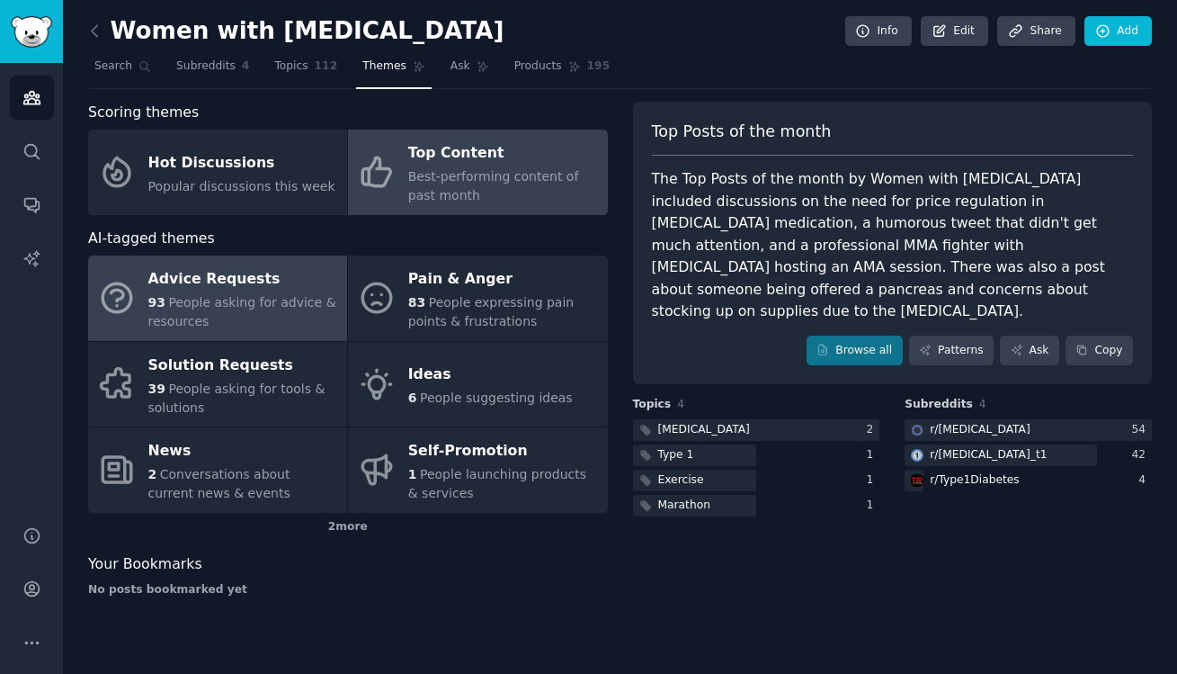
click at [218, 303] on span "People asking for advice & resources" at bounding box center [242, 311] width 188 height 33
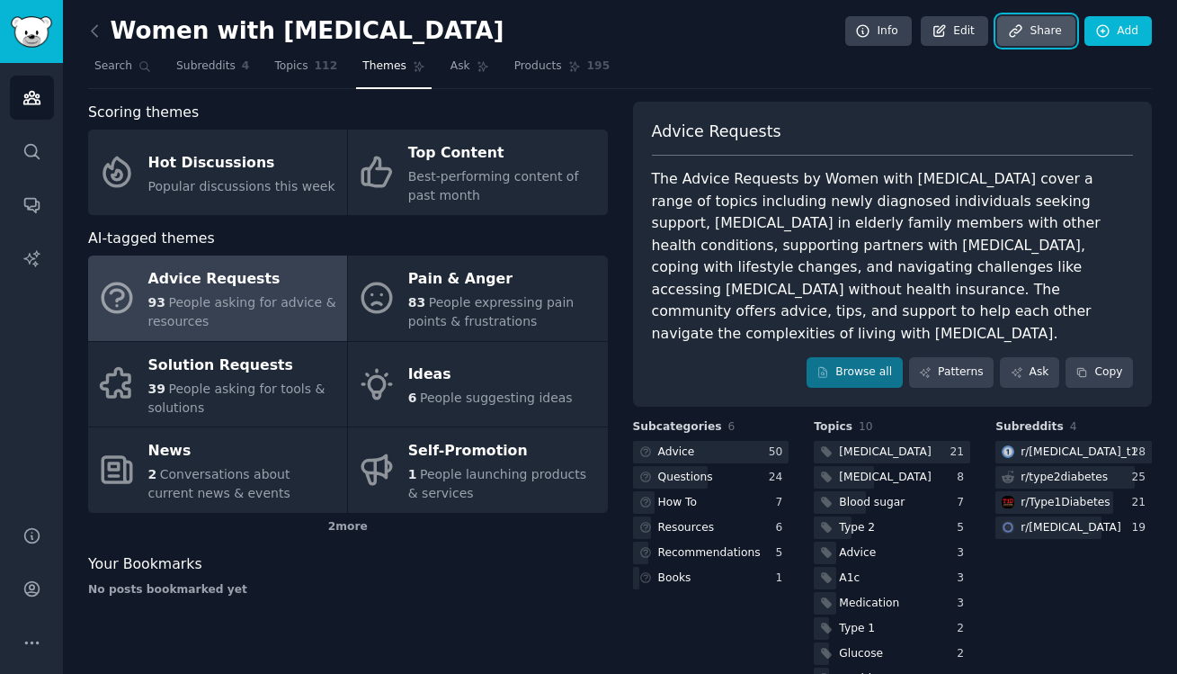
click at [1036, 24] on link "Share" at bounding box center [1035, 31] width 77 height 31
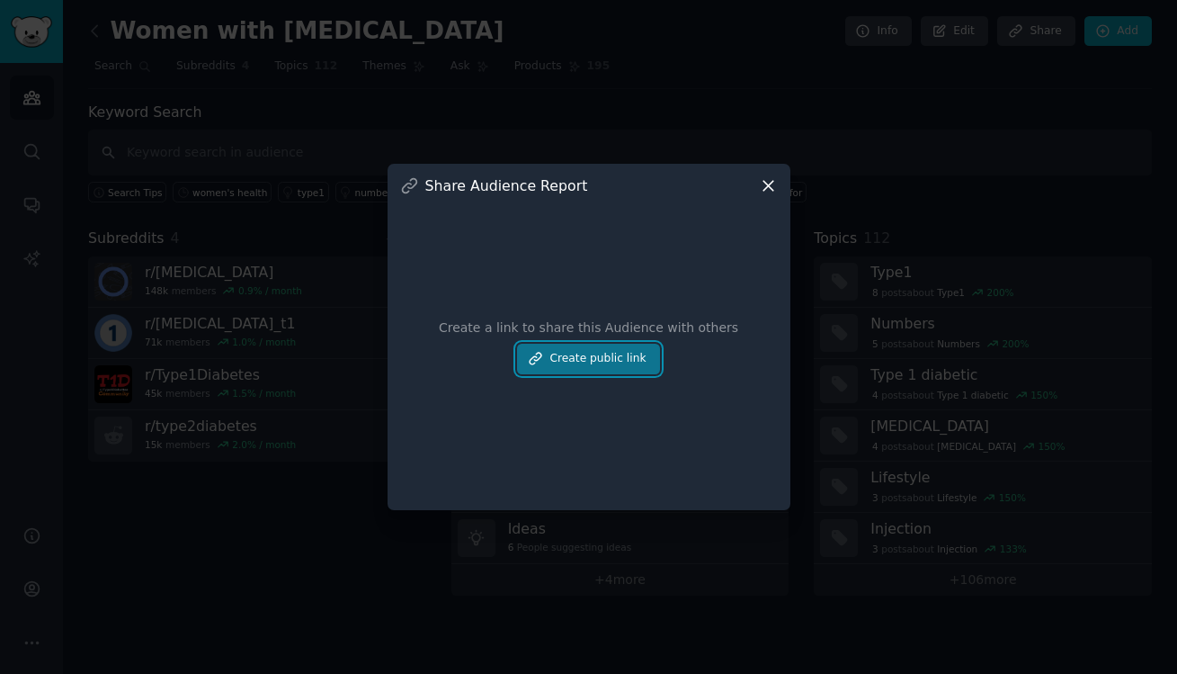
click at [599, 366] on button "Create public link" at bounding box center [588, 359] width 142 height 31
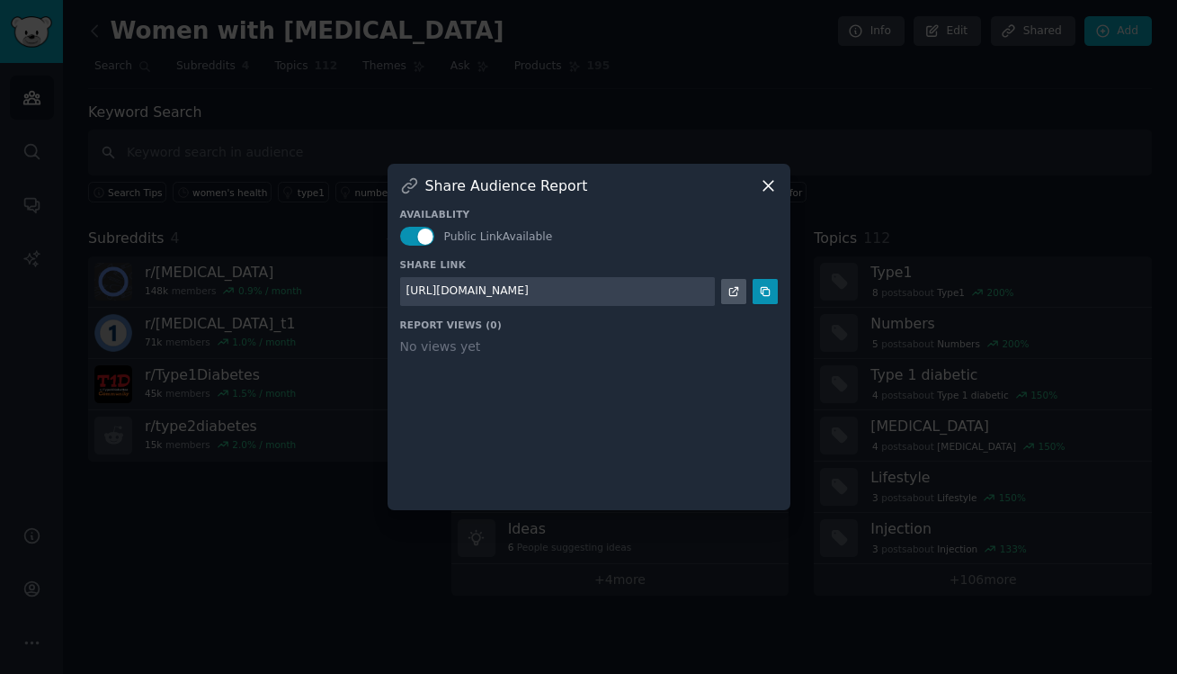
click at [768, 177] on icon at bounding box center [768, 185] width 19 height 19
